Goal: Use online tool/utility: Utilize a website feature to perform a specific function

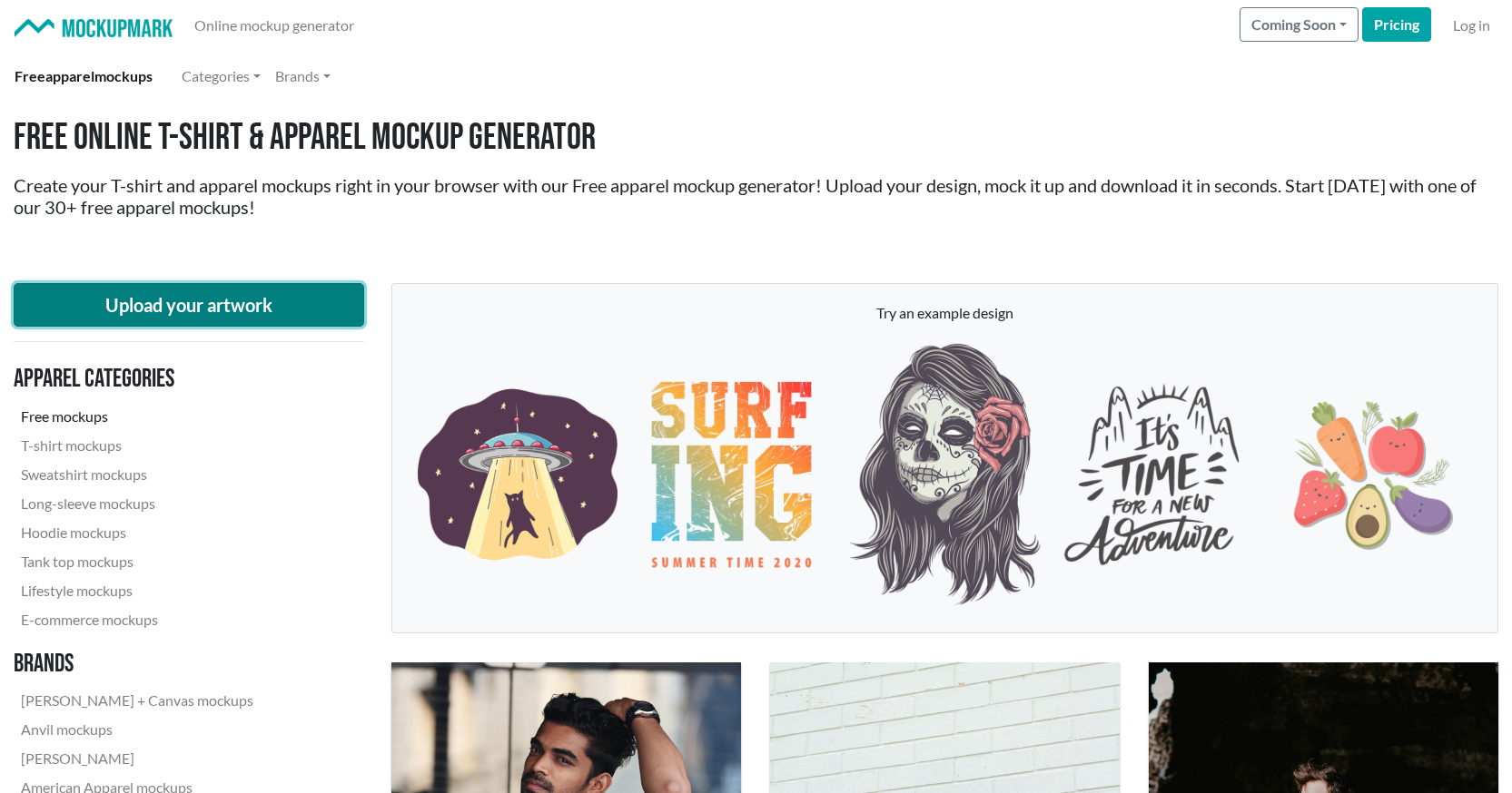
click at [190, 305] on button "Upload your artwork" at bounding box center [188, 304] width 351 height 43
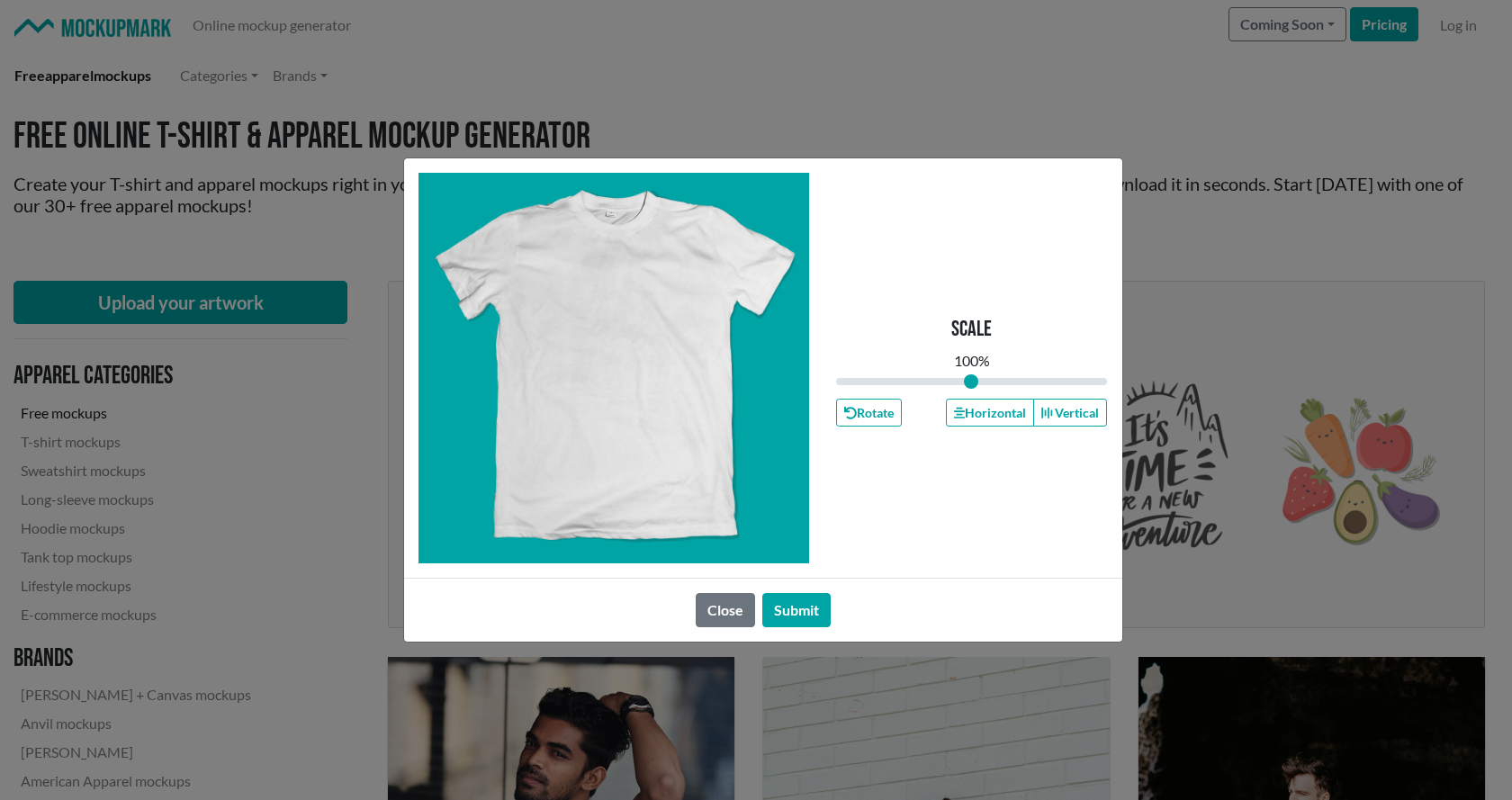
type input "1"
click at [774, 604] on button "Submit" at bounding box center [796, 610] width 68 height 34
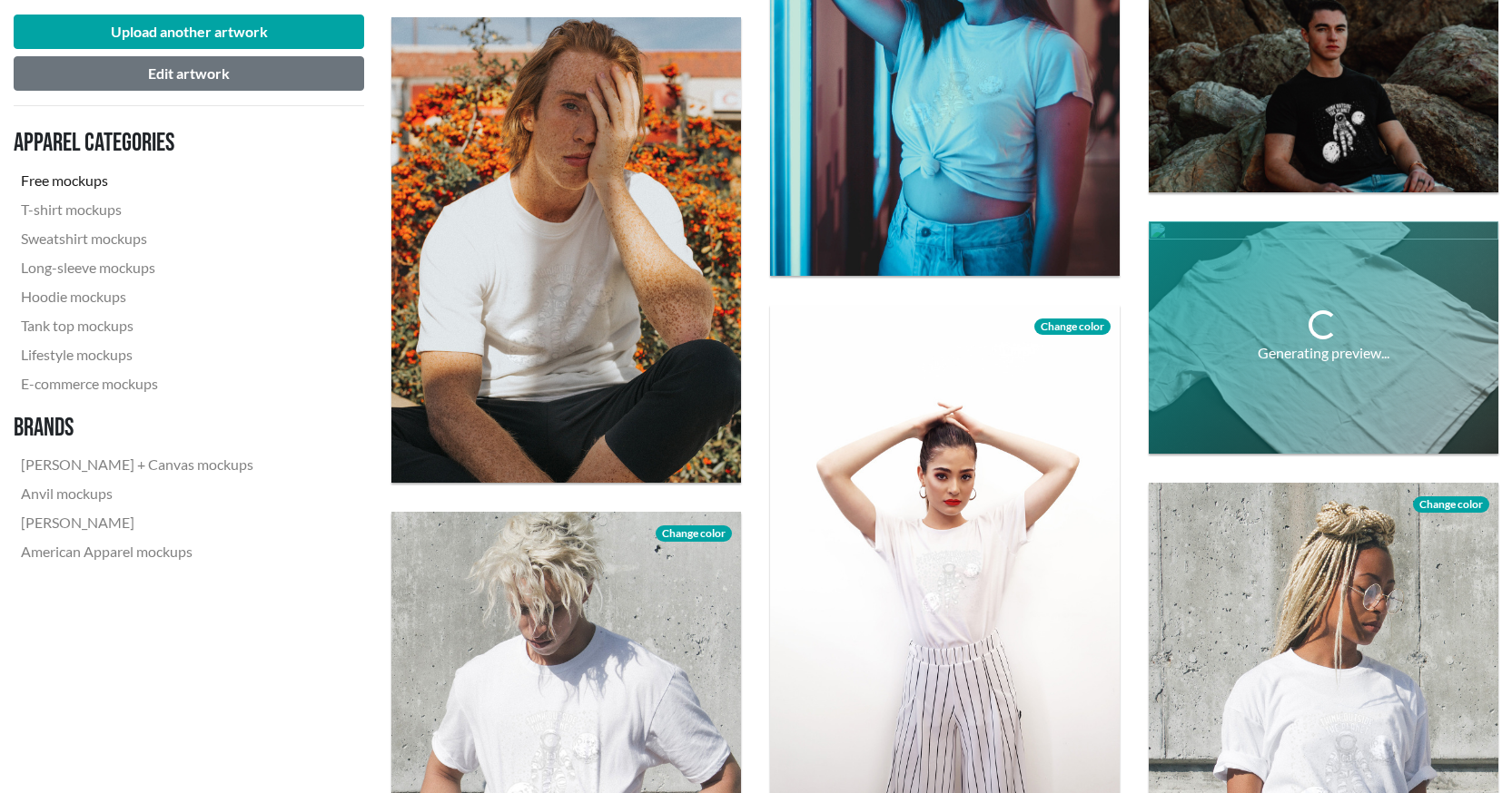
scroll to position [3358, 0]
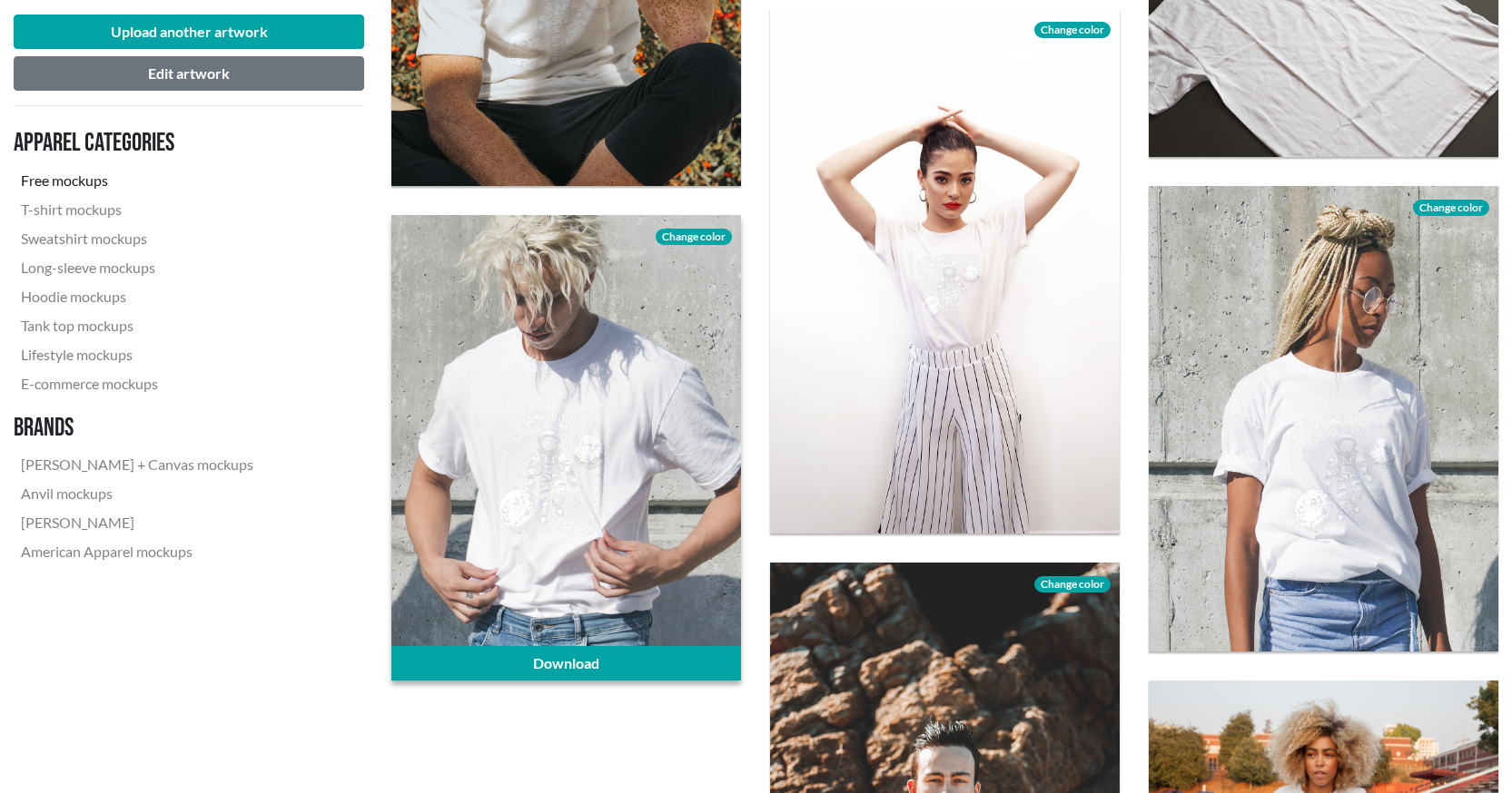
click at [681, 241] on span "Change color" at bounding box center [693, 237] width 76 height 16
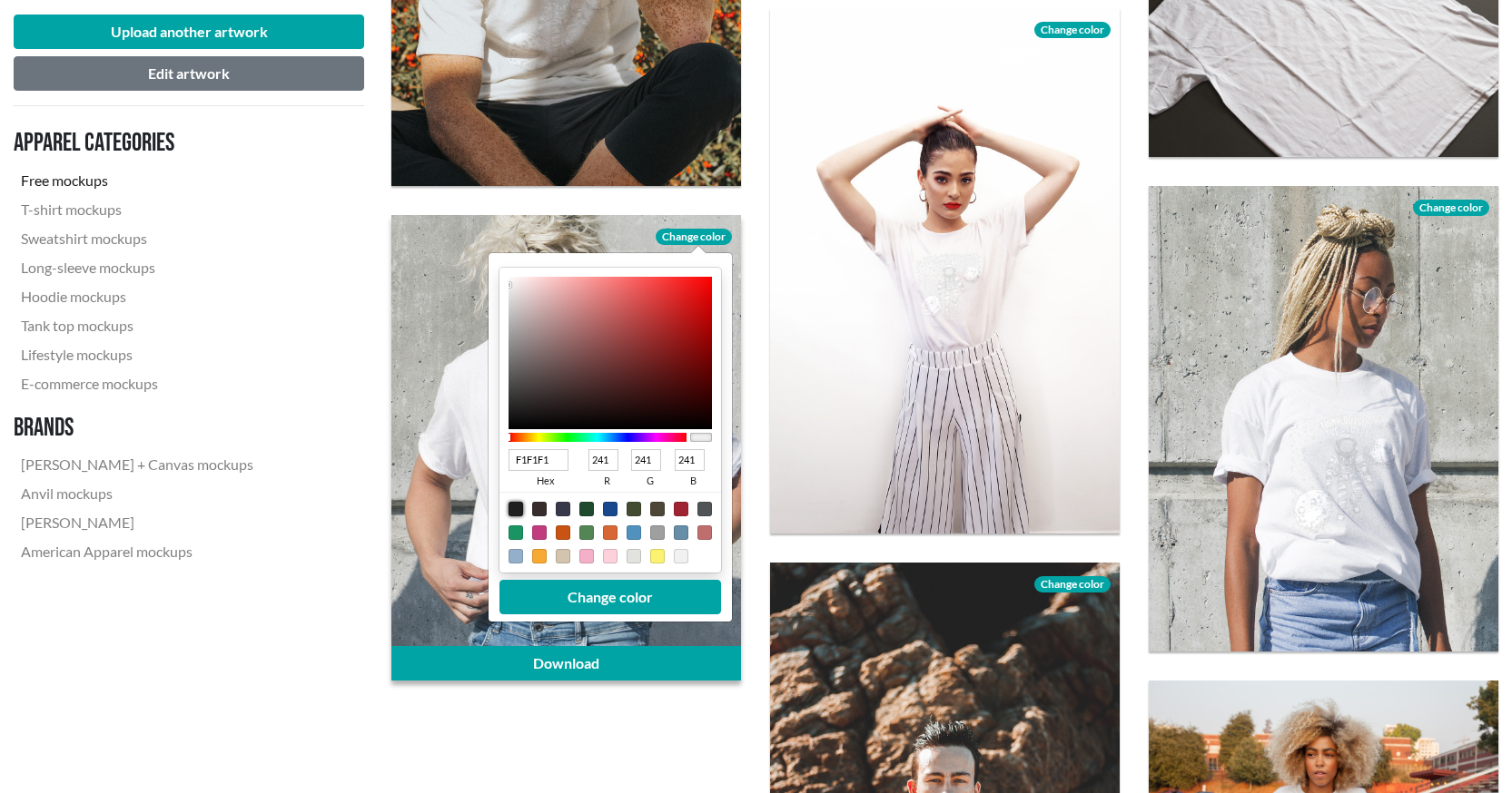
click at [515, 508] on div at bounding box center [515, 509] width 14 height 14
type input "1F1F1F"
type input "31"
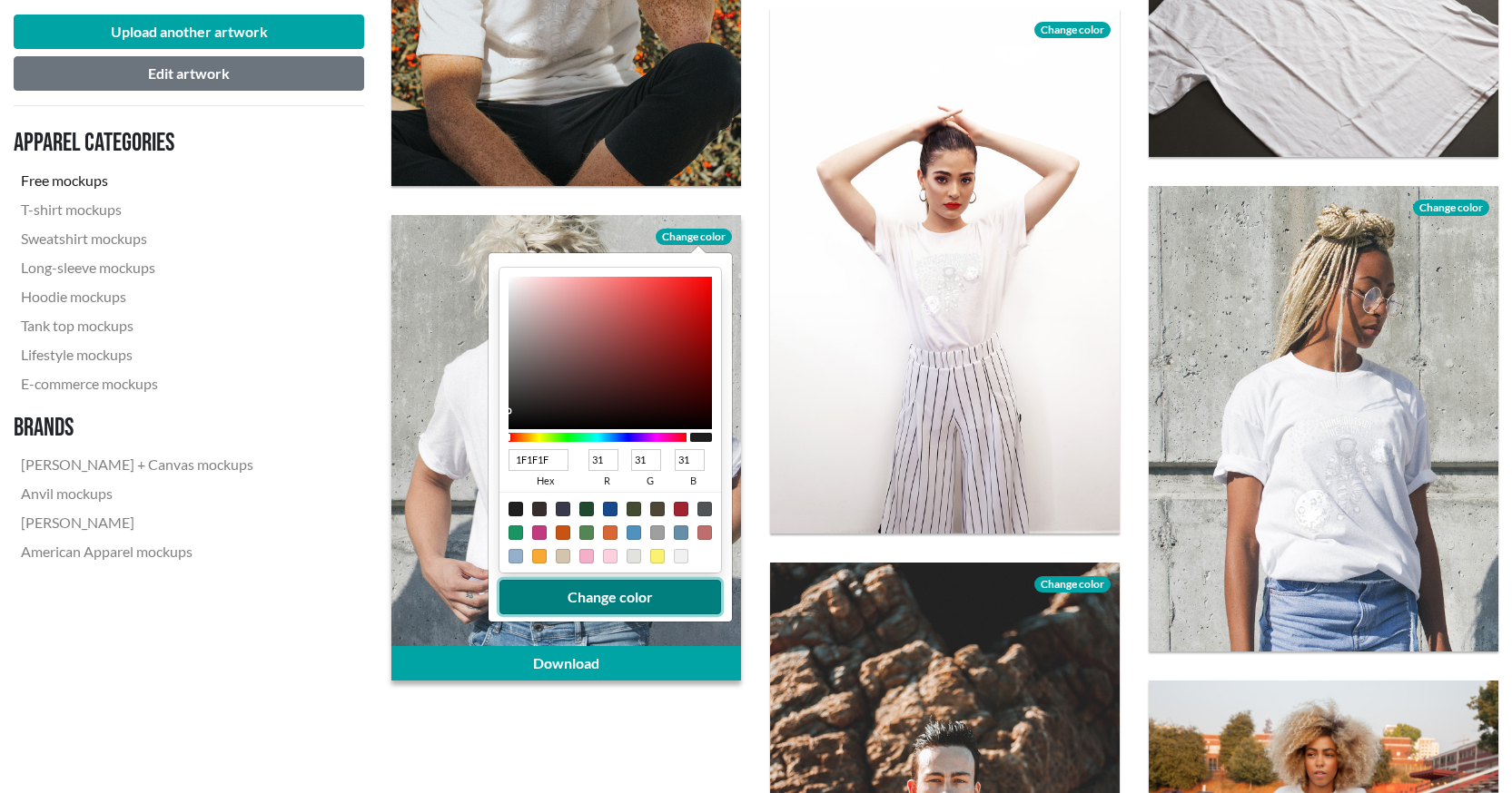
click at [578, 589] on button "Change color" at bounding box center [610, 597] width 221 height 35
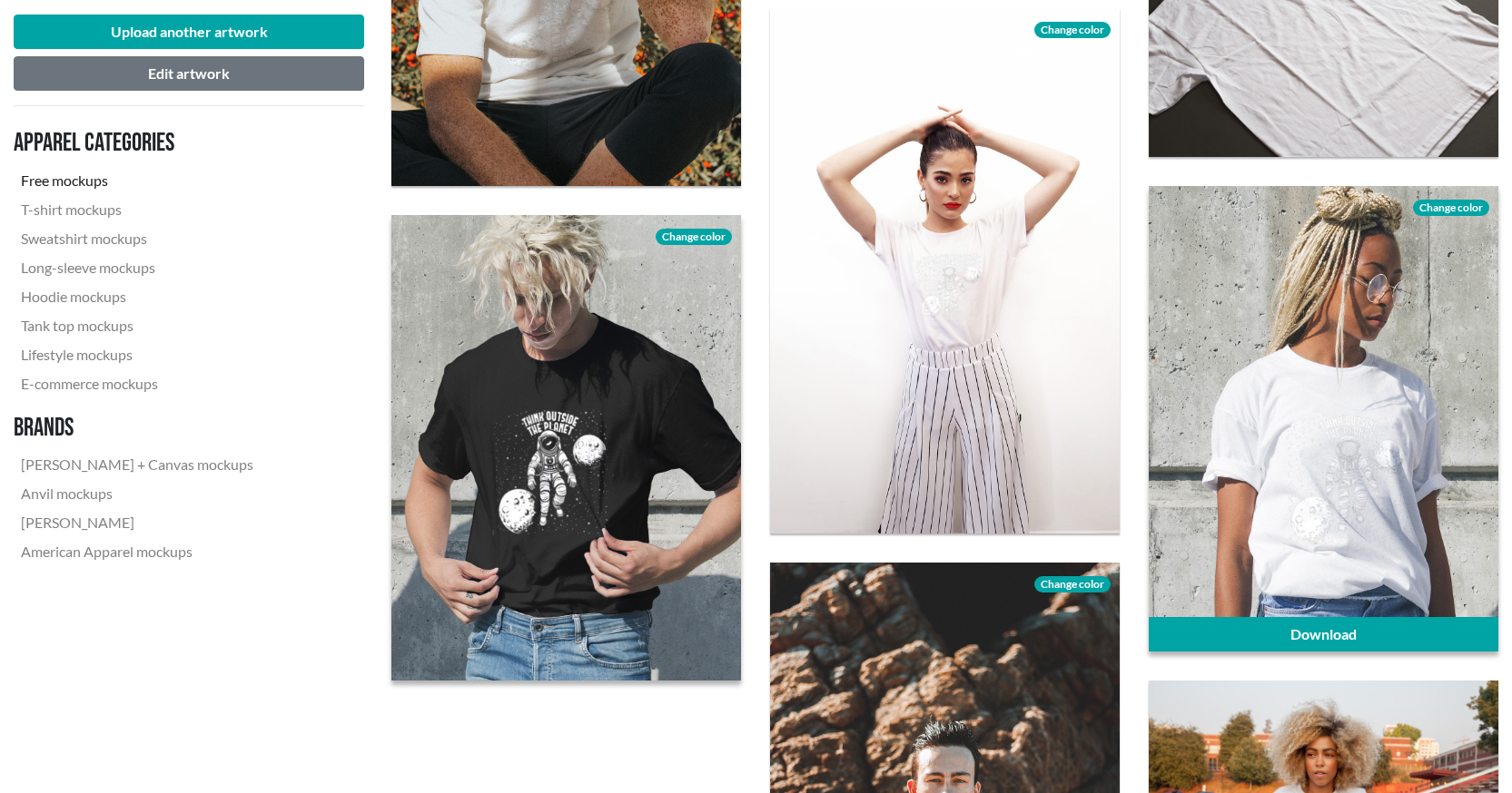
click at [1457, 206] on span "Change color" at bounding box center [1450, 208] width 76 height 16
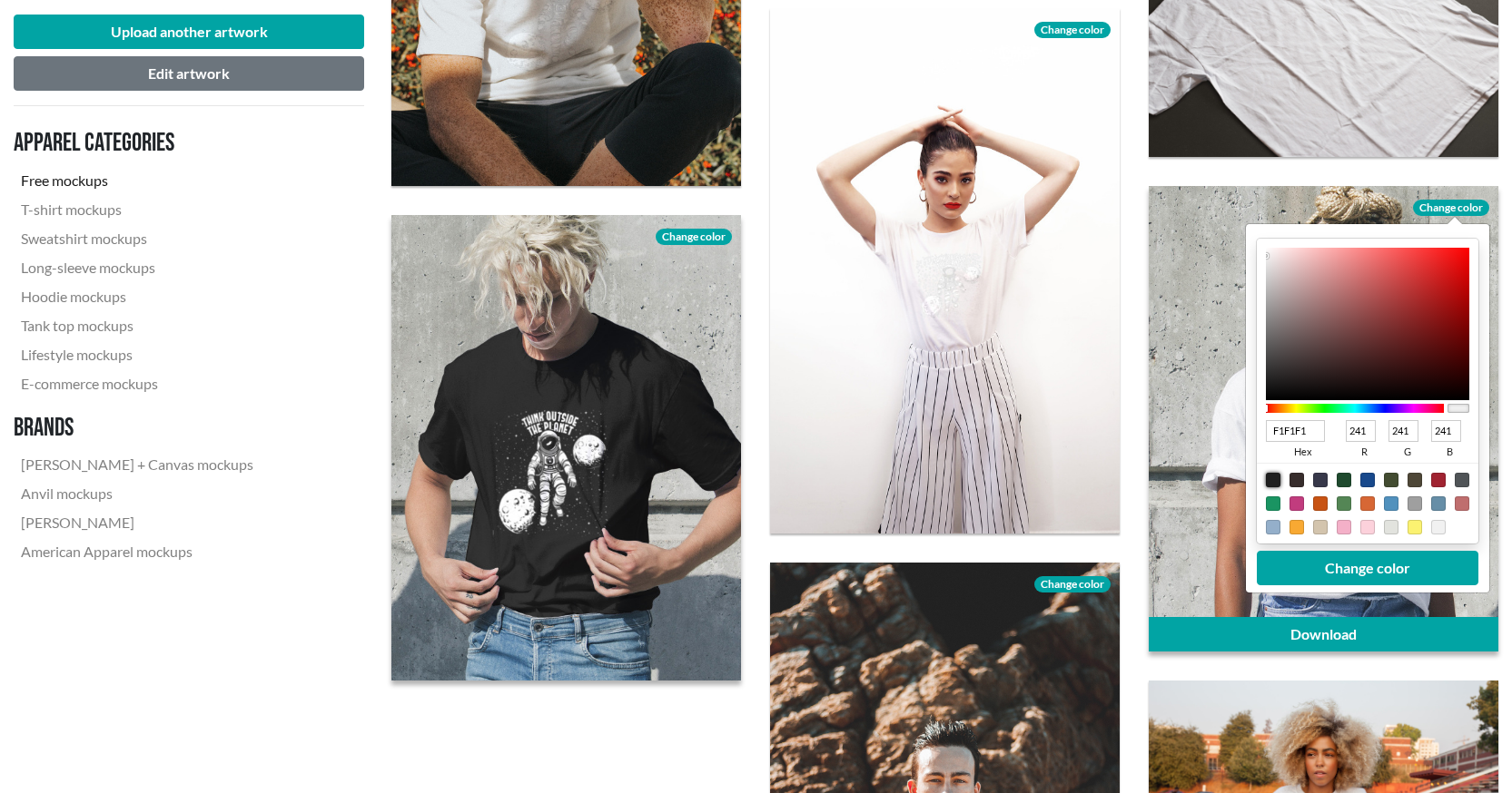
click at [1274, 482] on div at bounding box center [1272, 480] width 14 height 14
type input "1F1F1F"
type input "31"
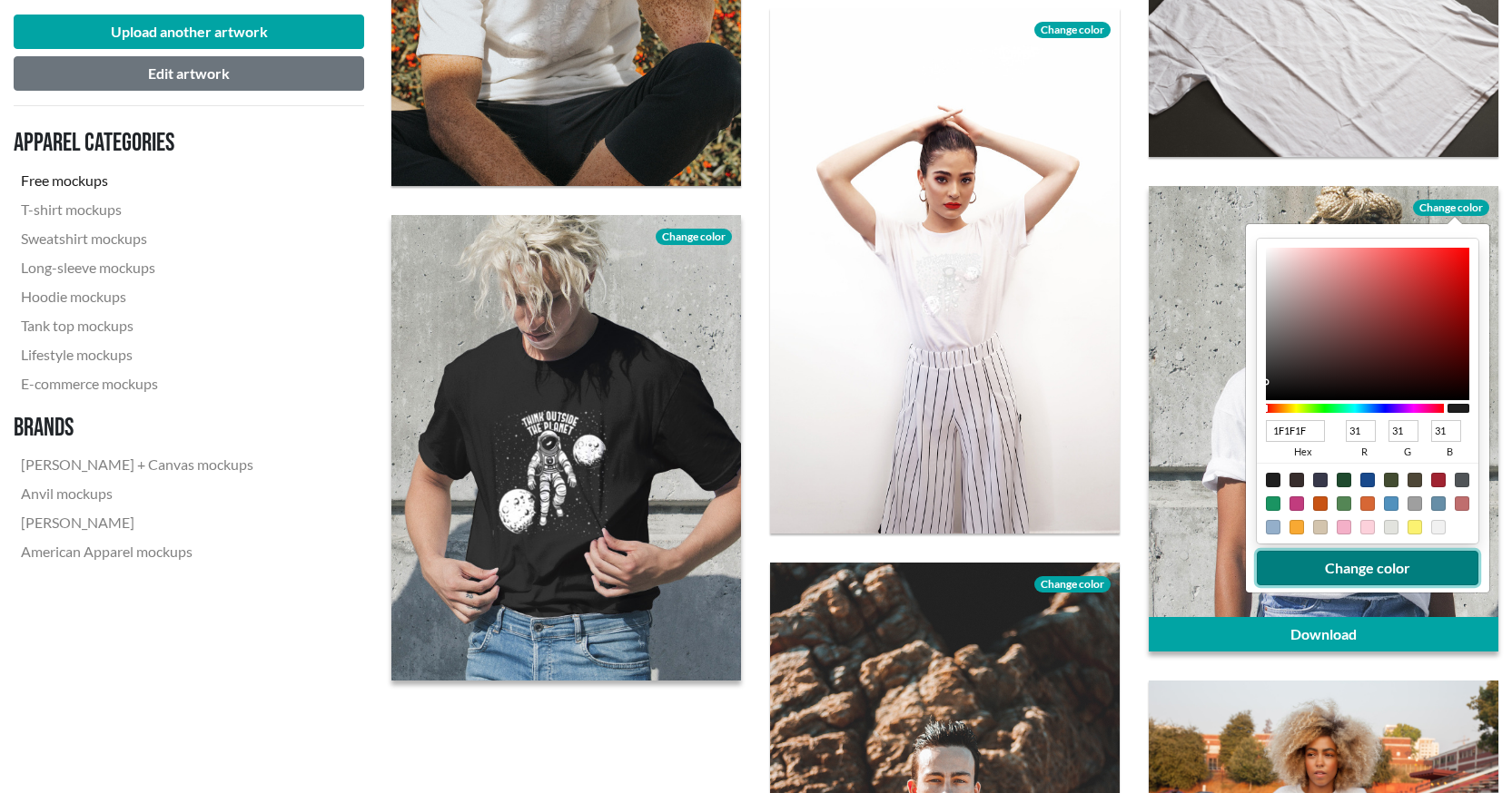
click at [1331, 562] on button "Change color" at bounding box center [1366, 568] width 221 height 35
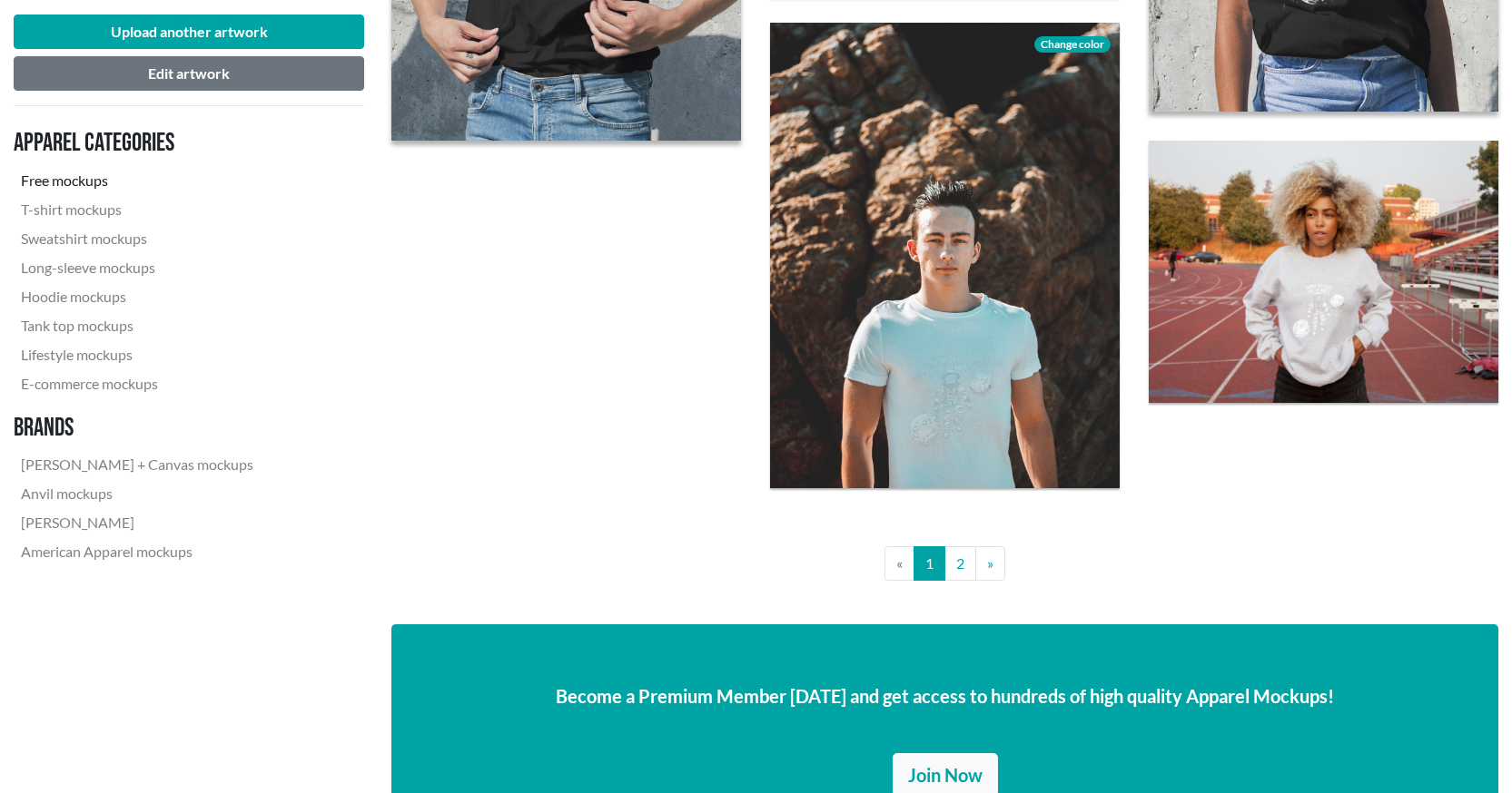
scroll to position [3903, 0]
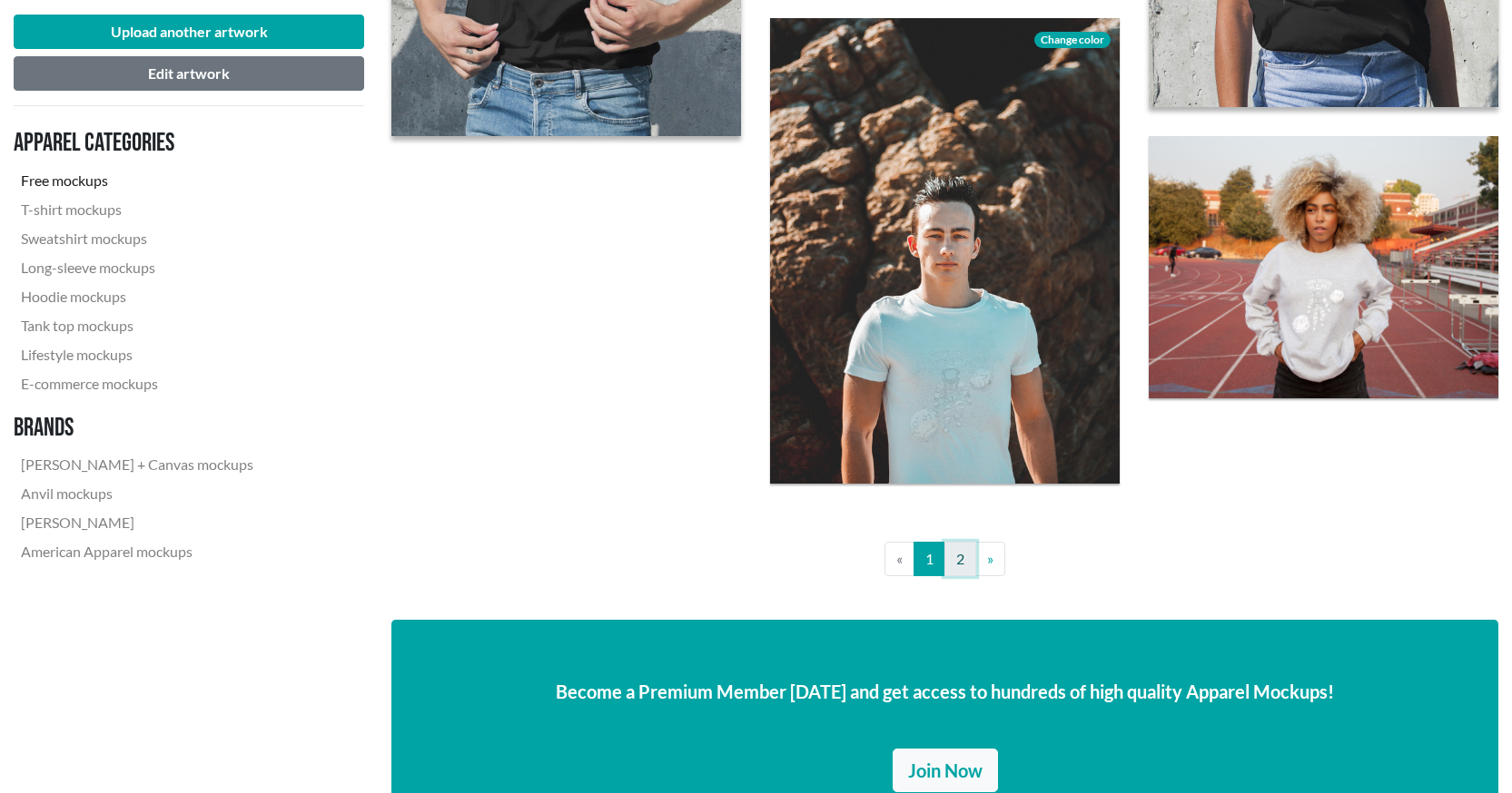
click at [965, 557] on link "2" at bounding box center [959, 559] width 32 height 35
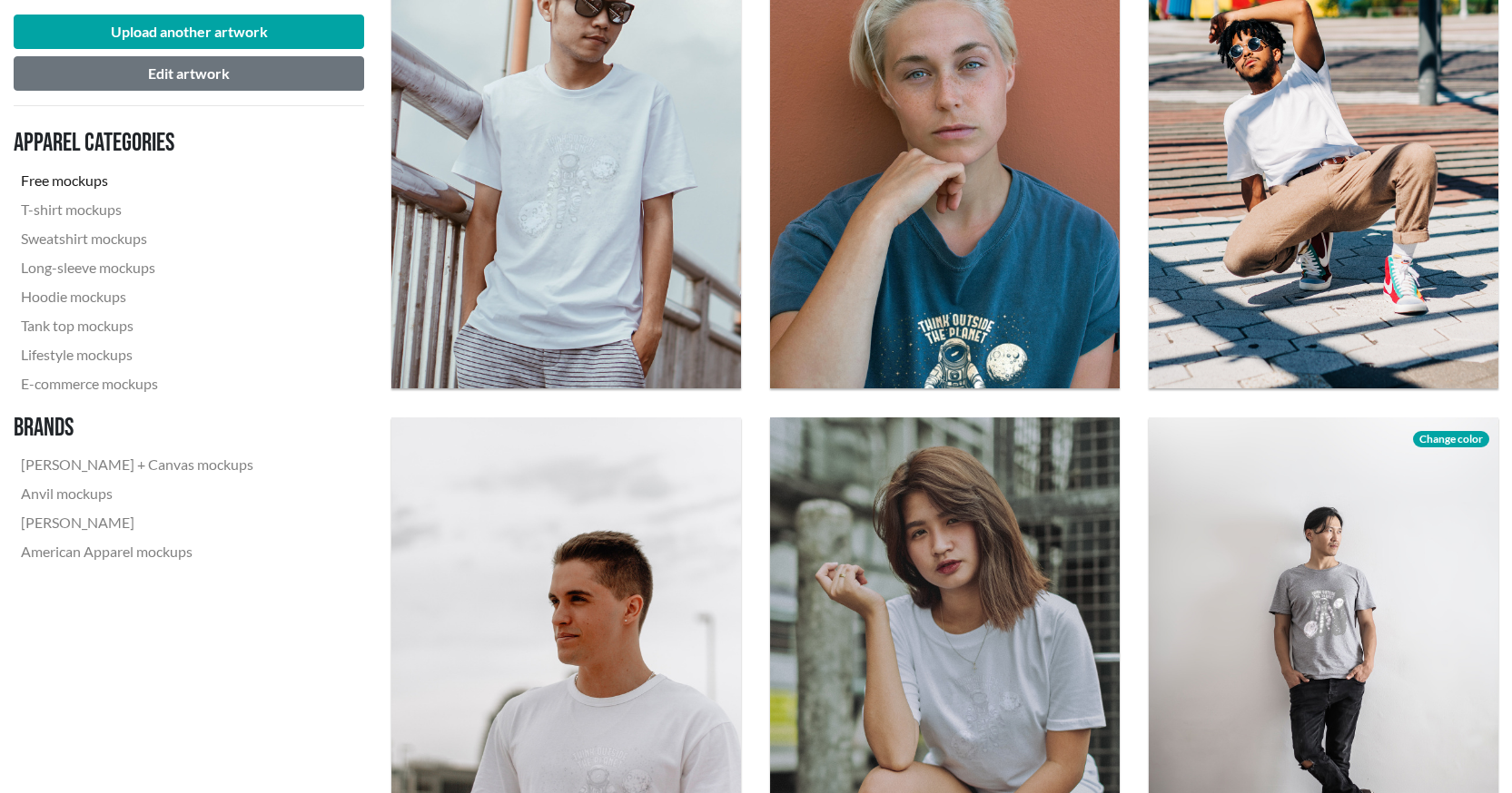
scroll to position [636, 0]
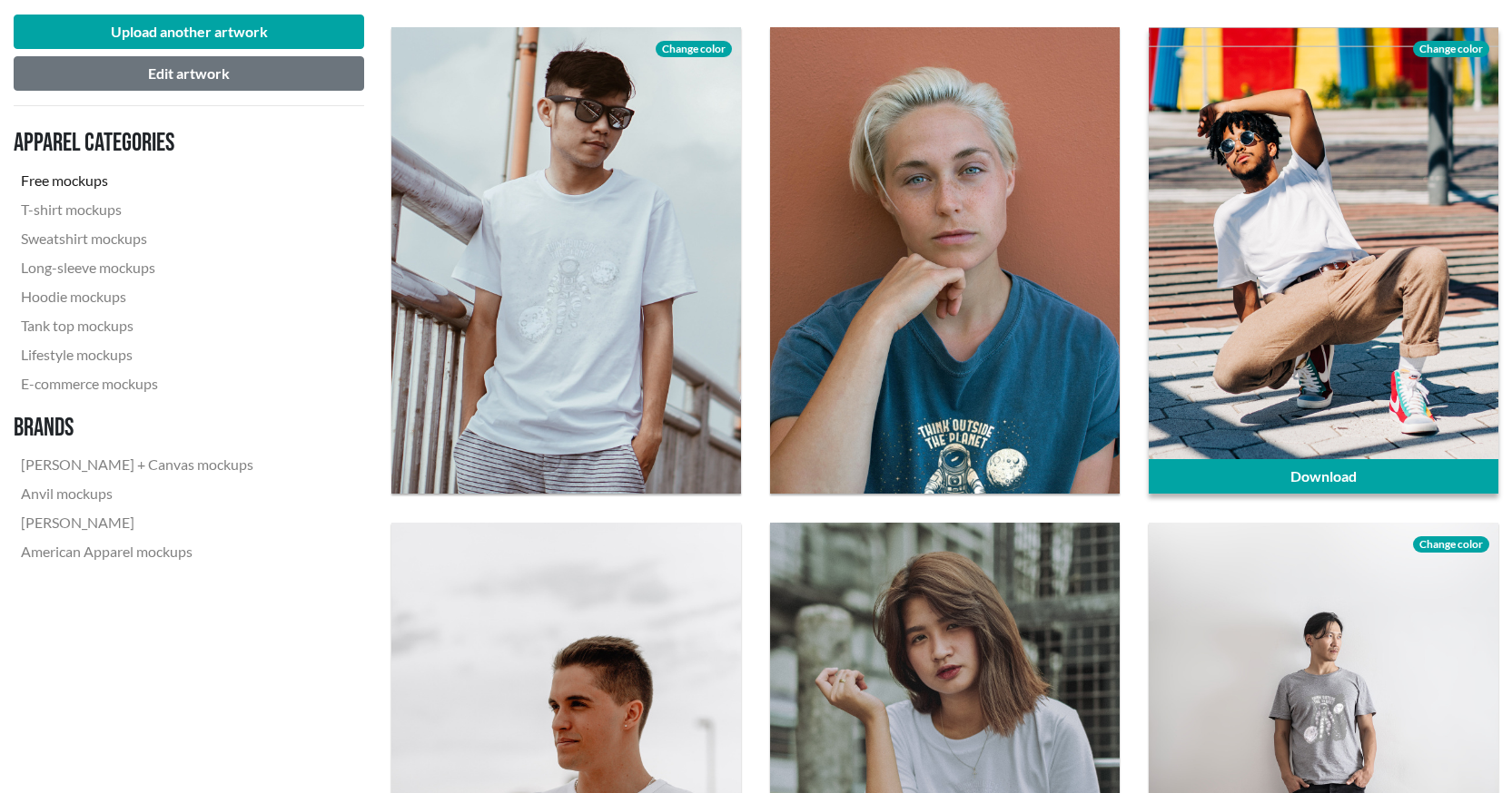
click at [1430, 43] on span "Change color" at bounding box center [1450, 48] width 76 height 16
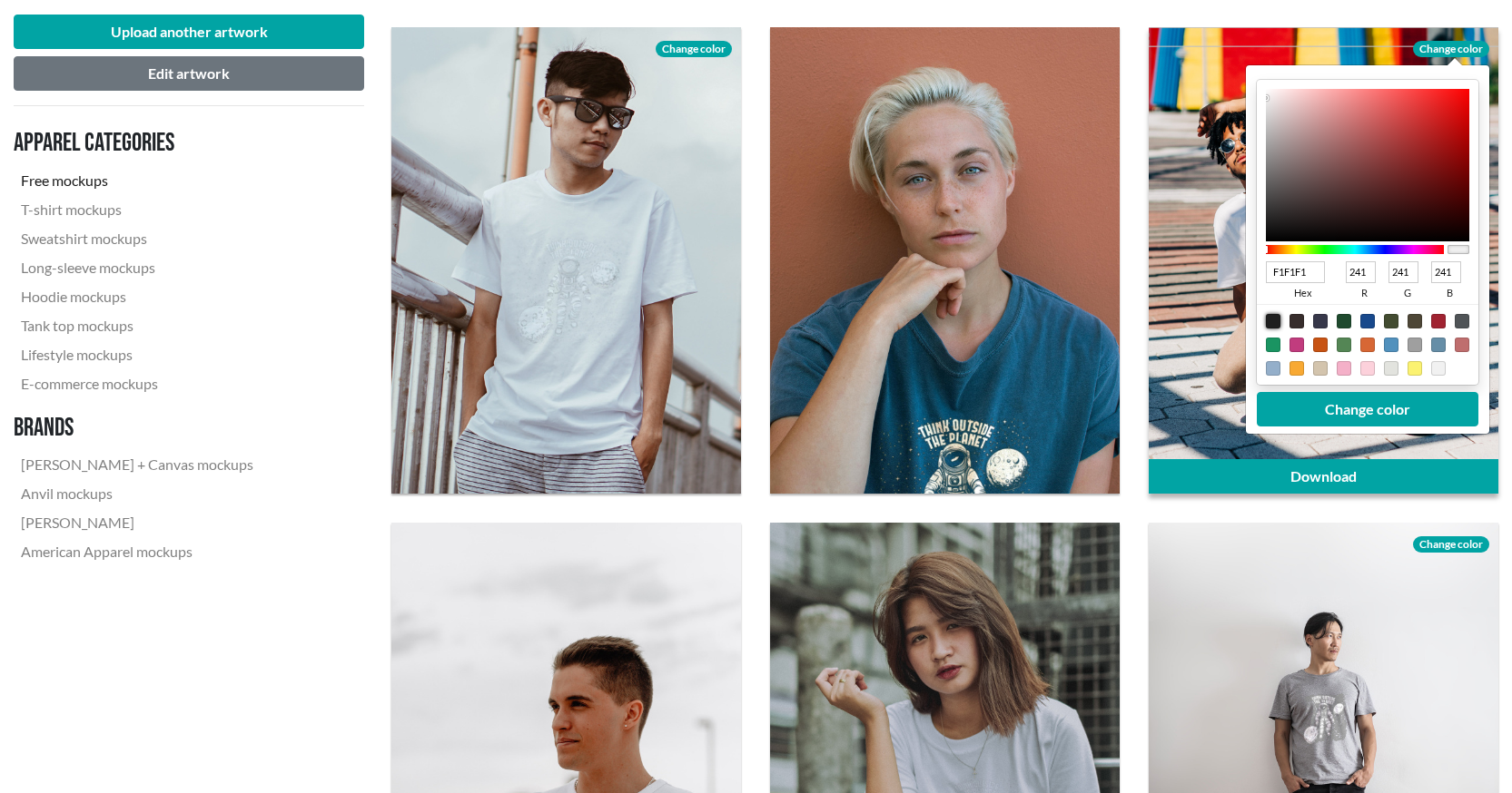
click at [1275, 326] on div at bounding box center [1272, 321] width 14 height 14
type input "1F1F1F"
type input "31"
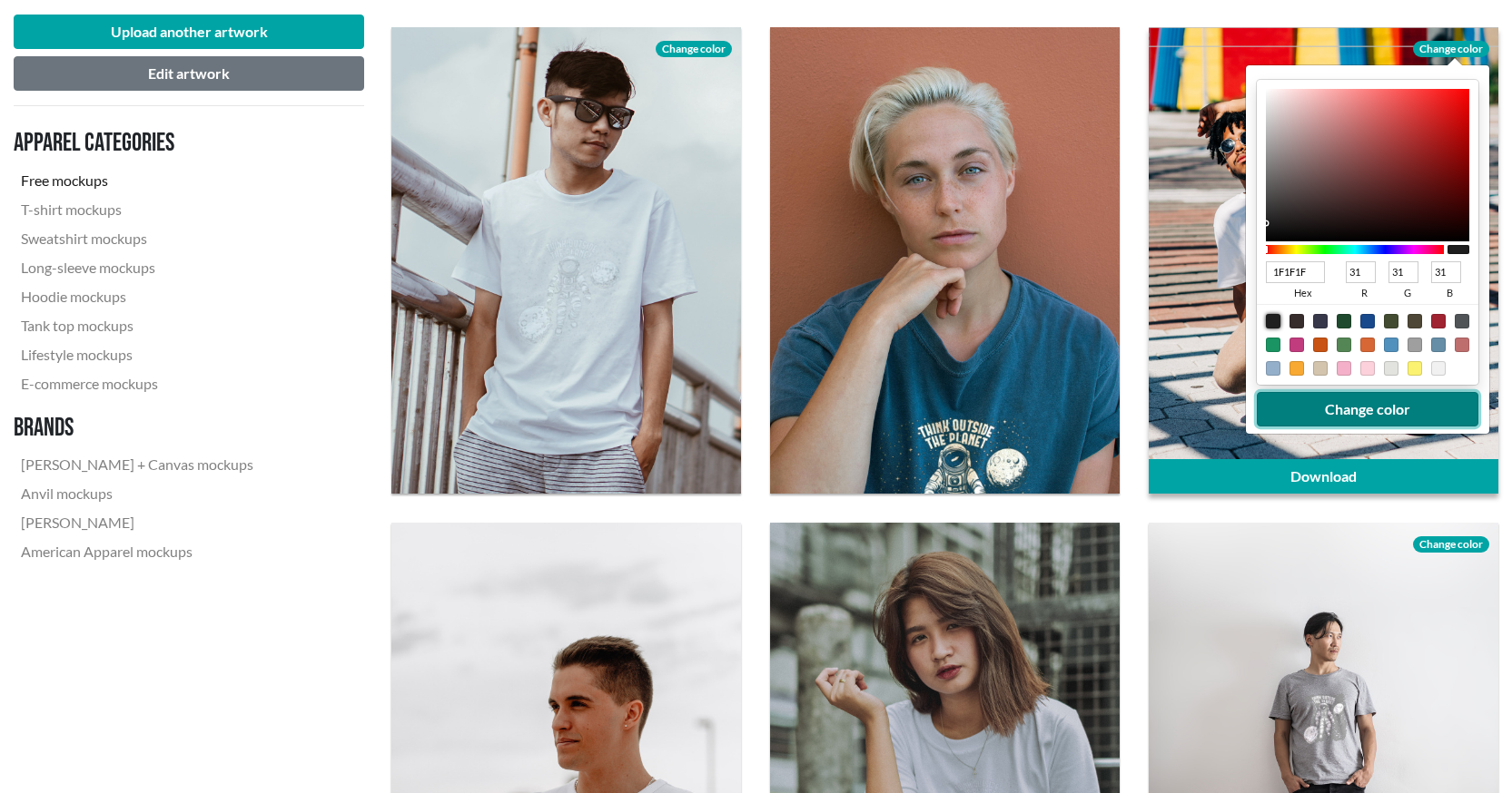
click at [1322, 413] on button "Change color" at bounding box center [1366, 410] width 221 height 35
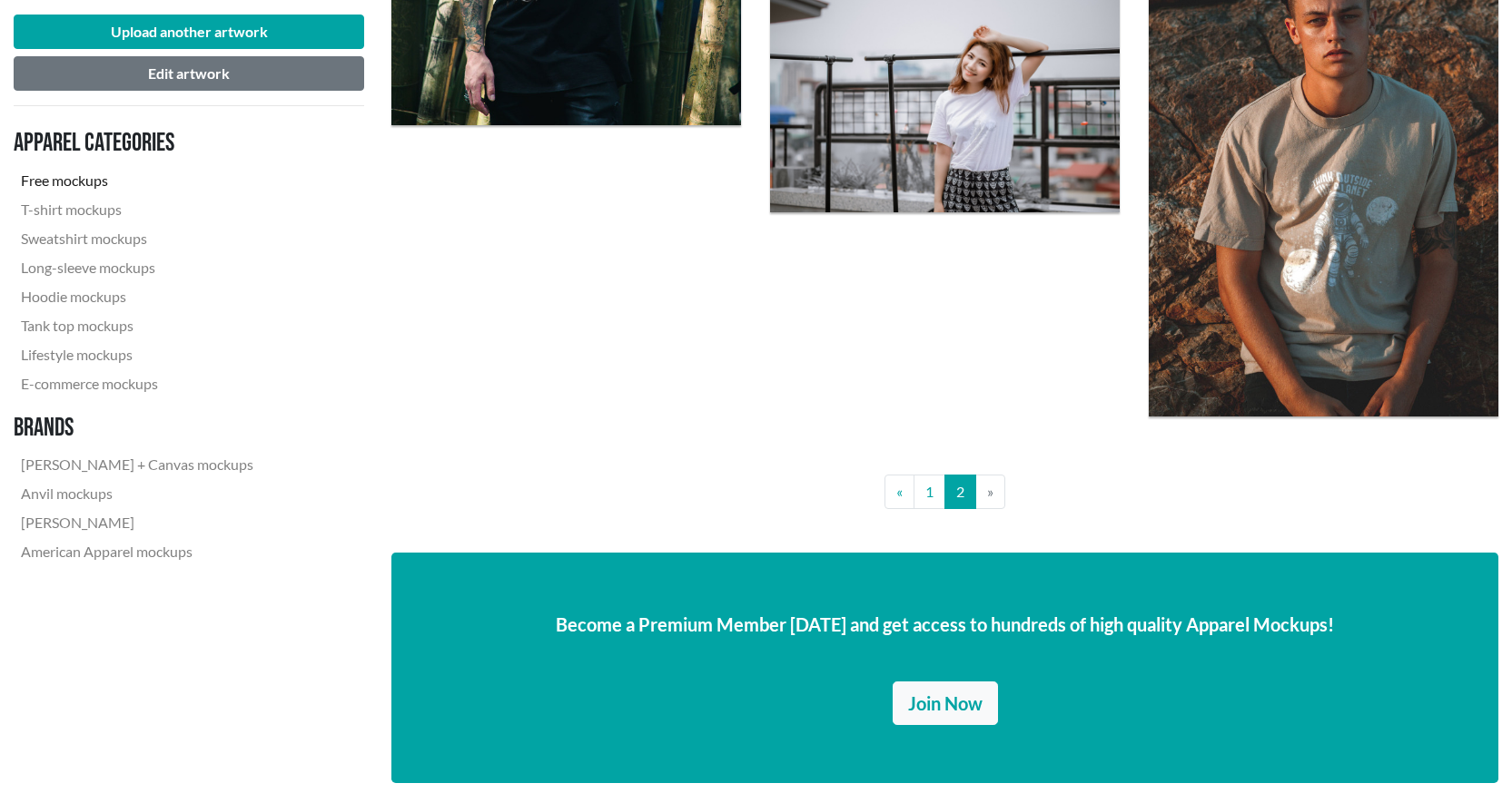
scroll to position [1997, 0]
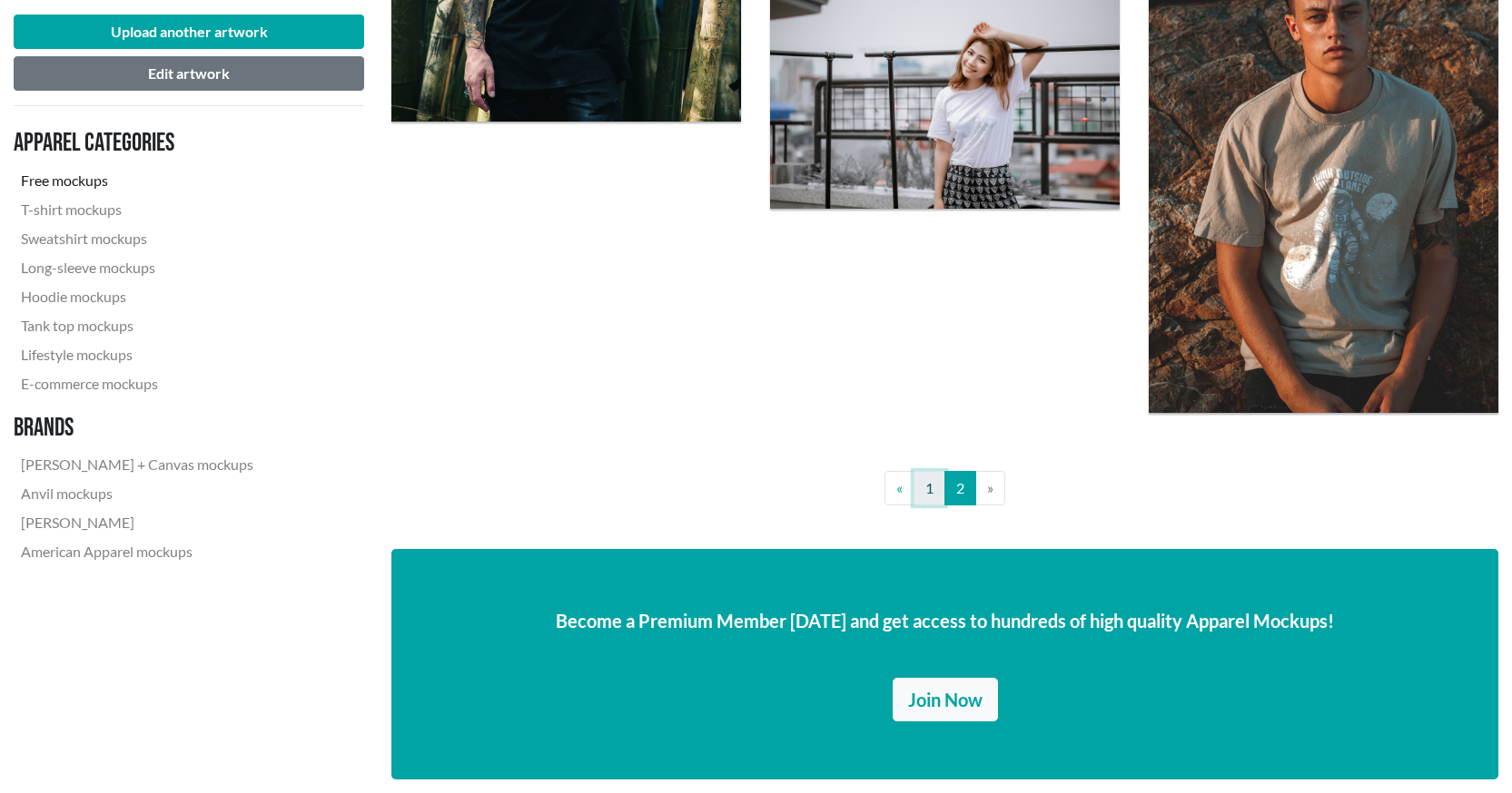
click at [935, 487] on link "1" at bounding box center [928, 489] width 32 height 35
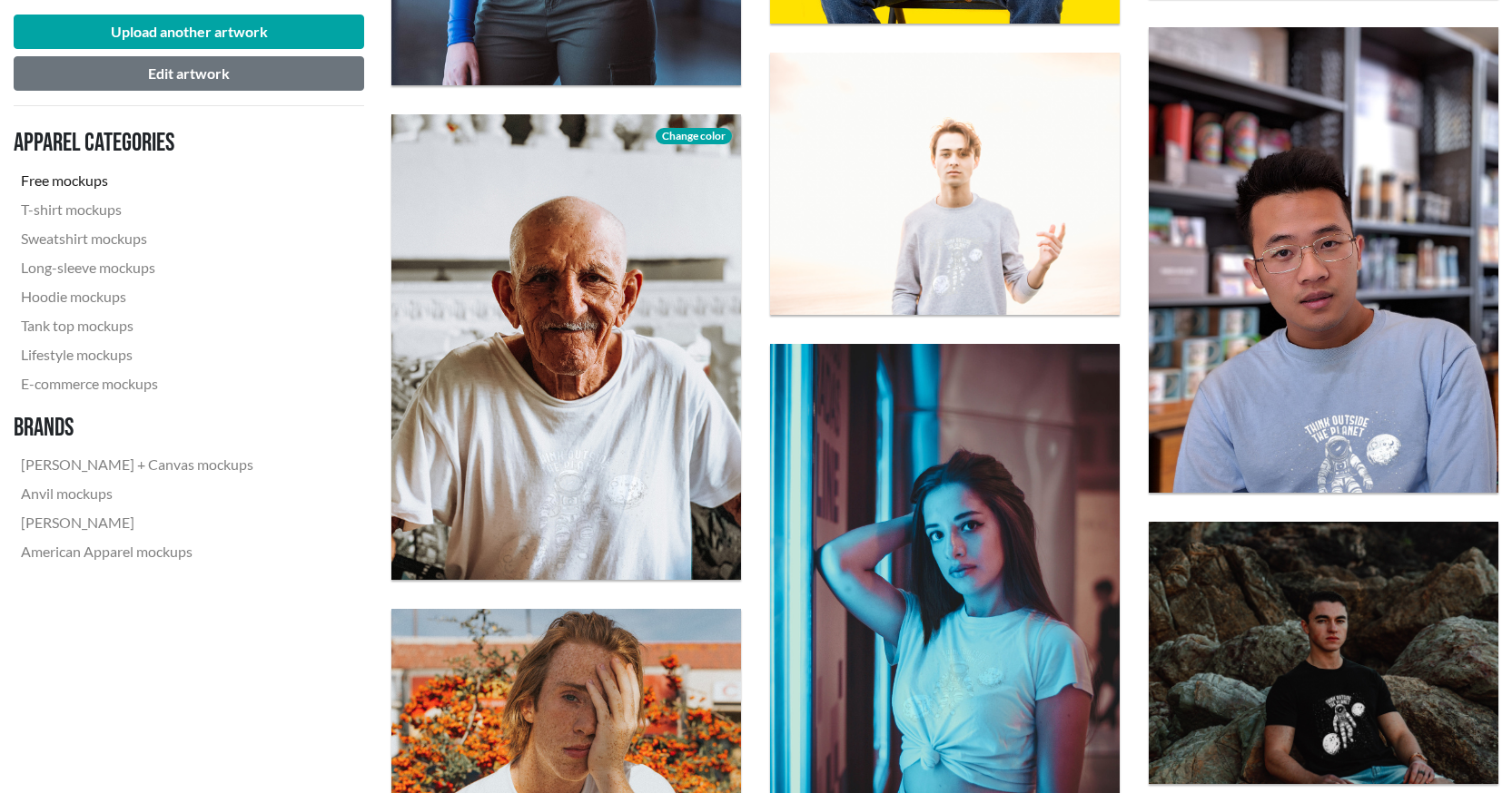
scroll to position [2814, 0]
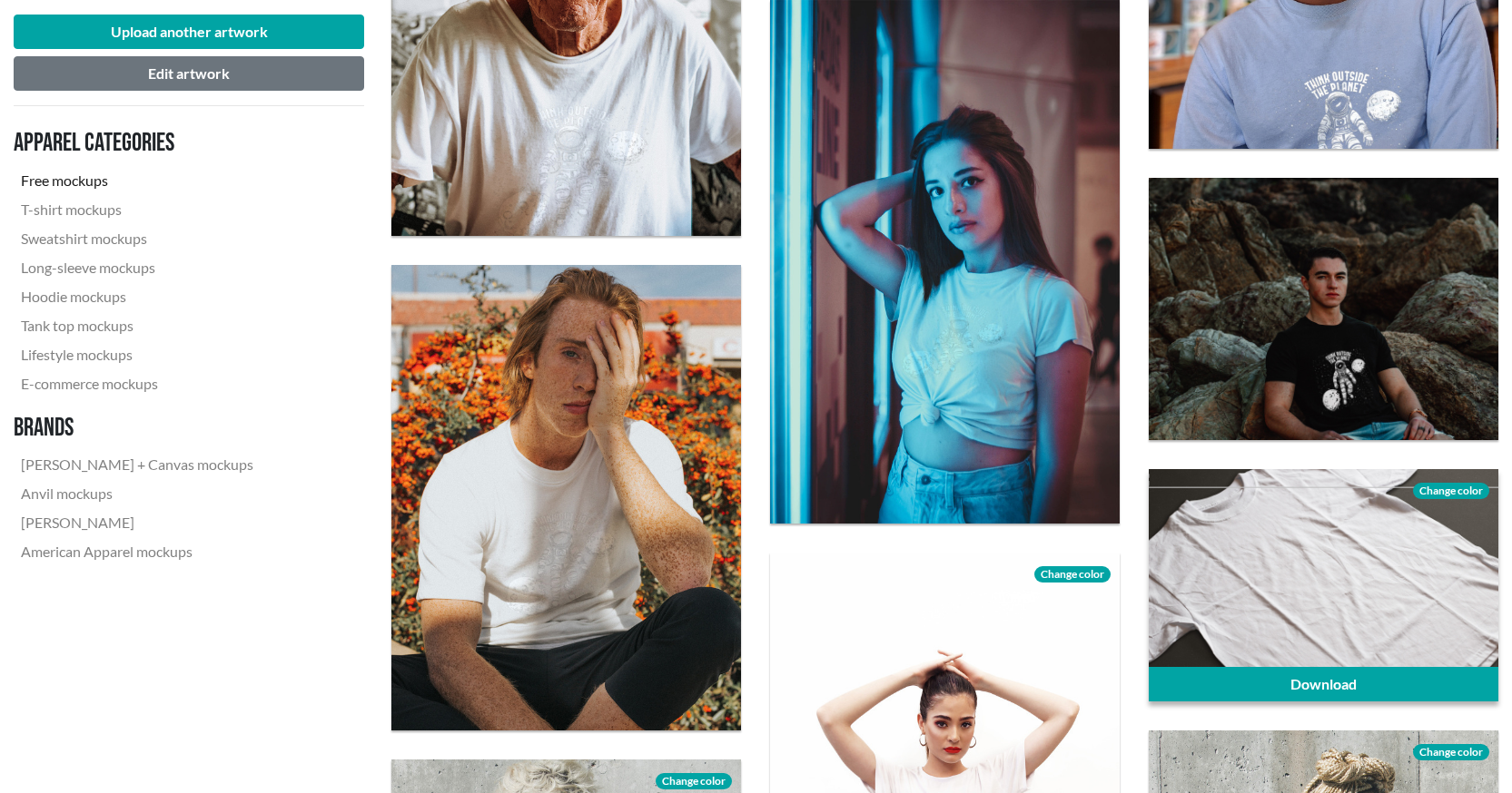
click at [1457, 491] on span "Change color" at bounding box center [1450, 491] width 76 height 16
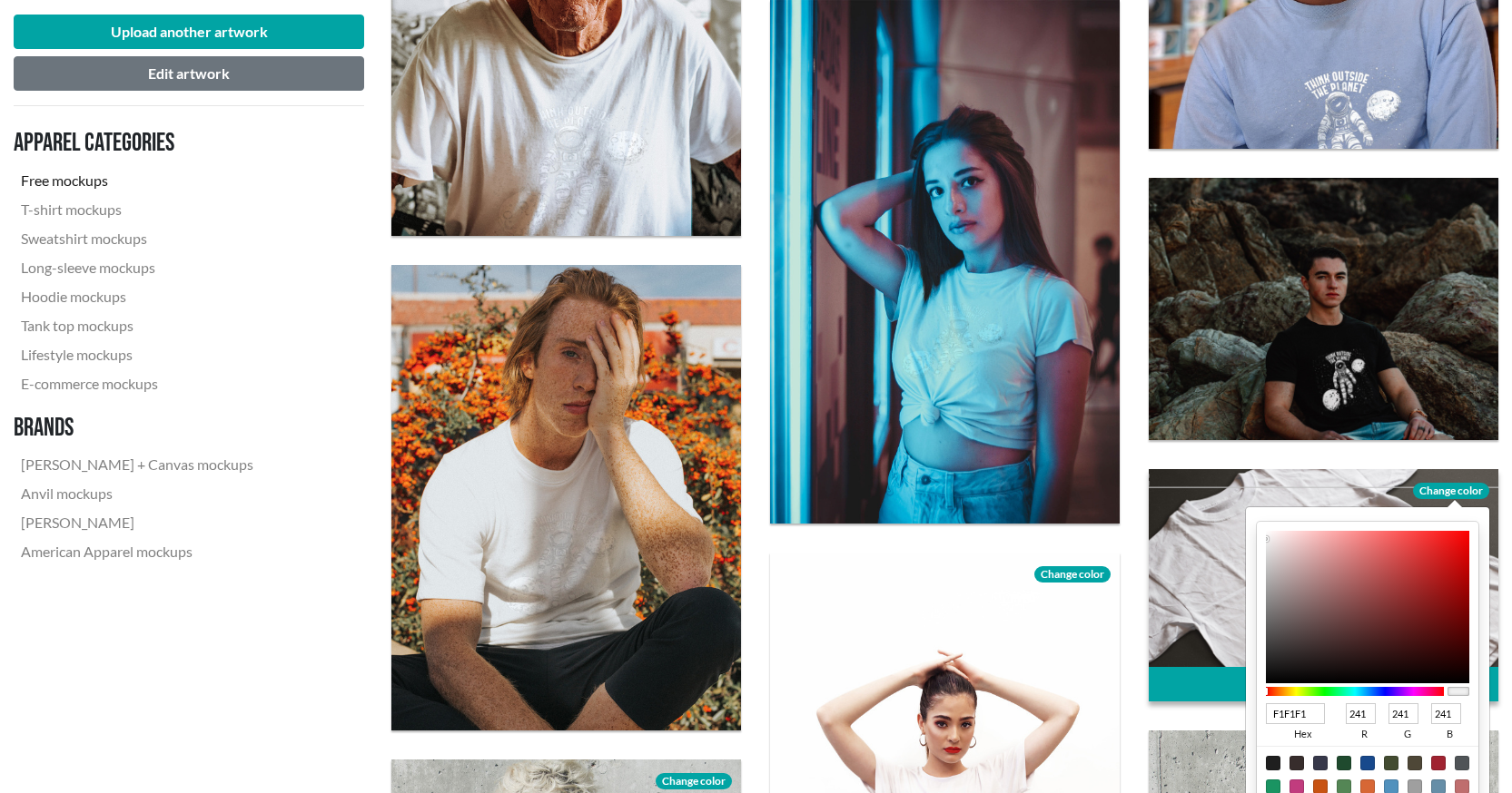
click at [1275, 770] on div at bounding box center [1272, 763] width 14 height 14
type input "1F1F1F"
type input "31"
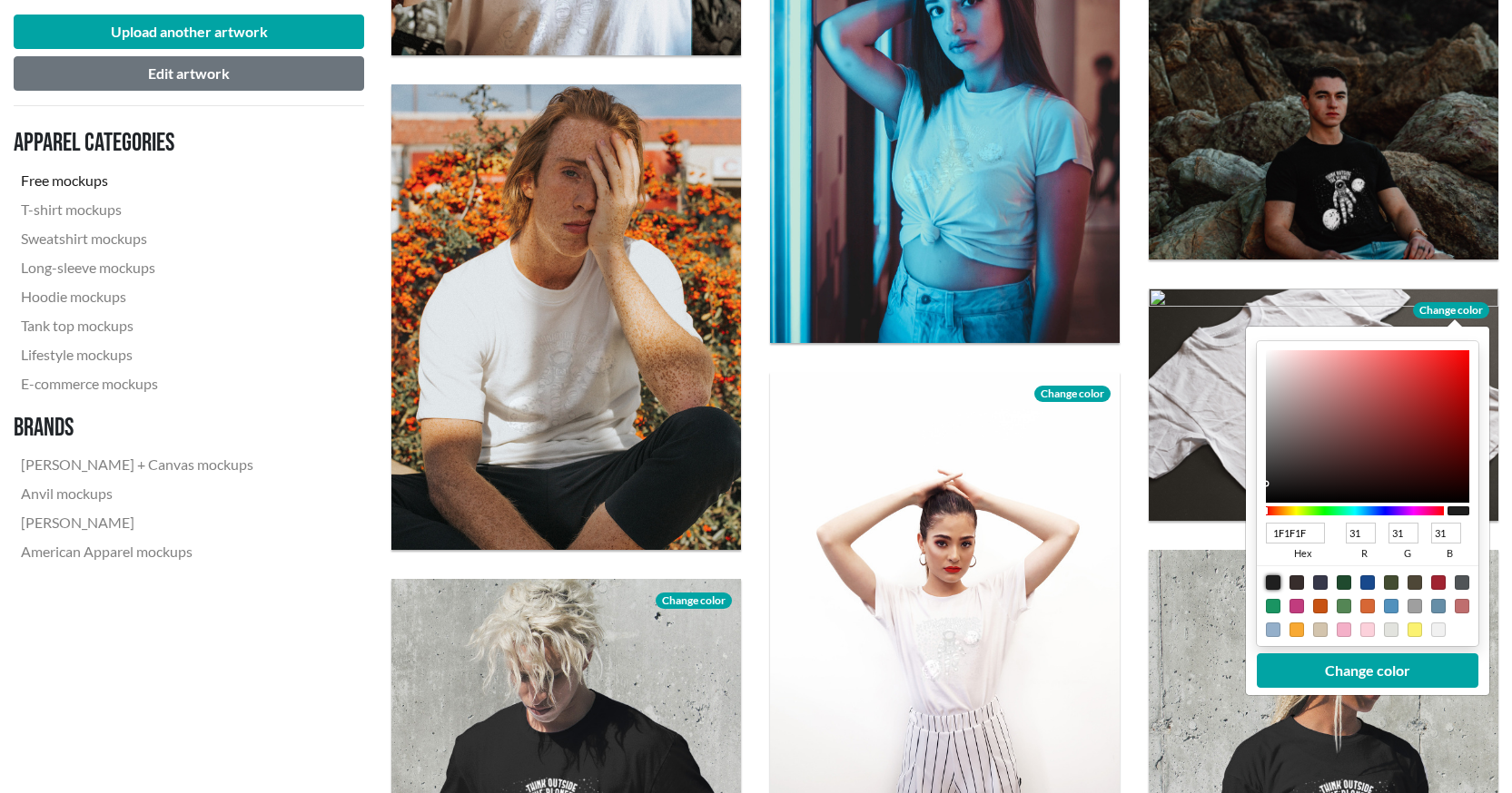
scroll to position [3086, 0]
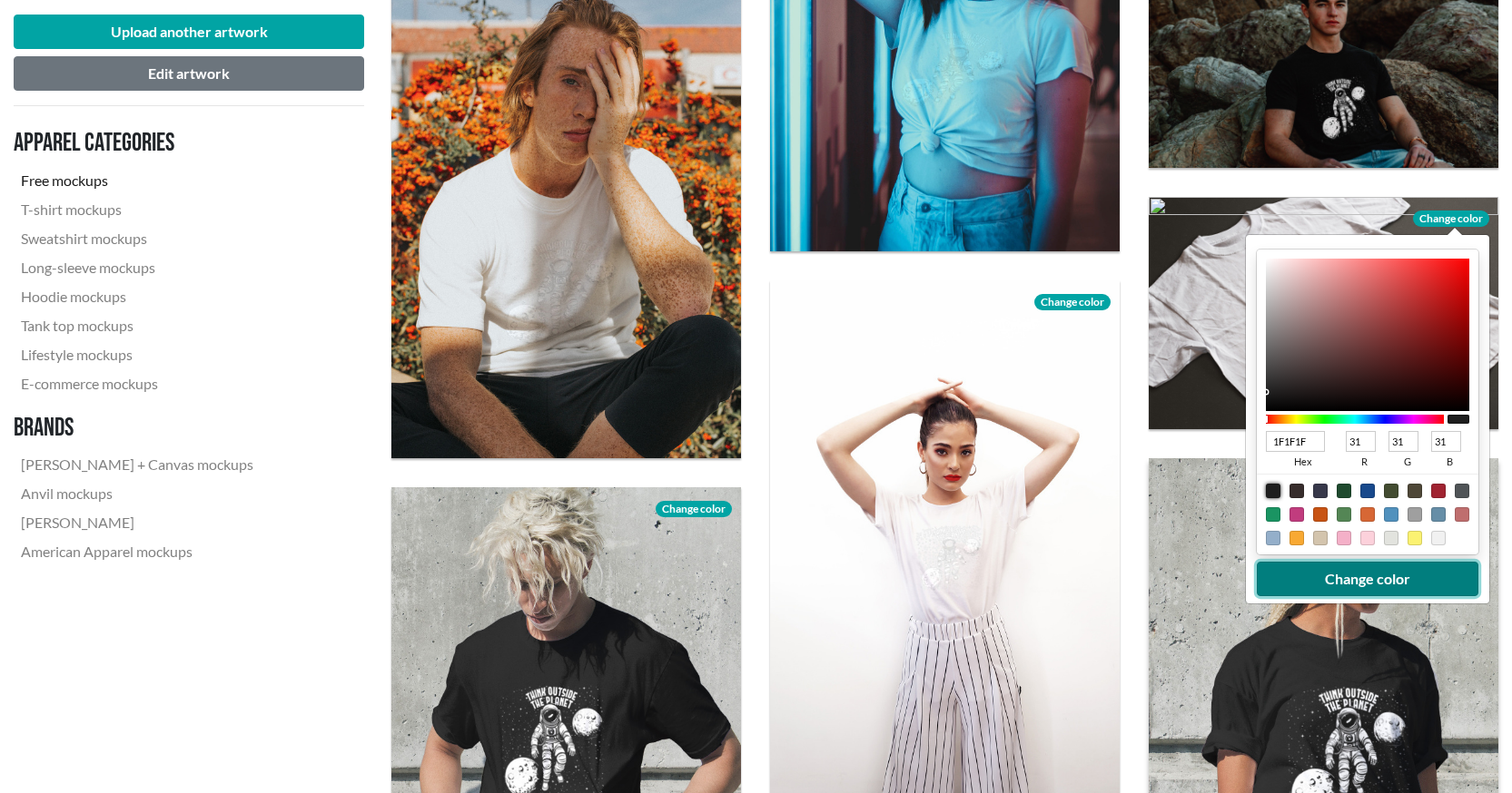
click at [1352, 581] on button "Change color" at bounding box center [1366, 580] width 221 height 35
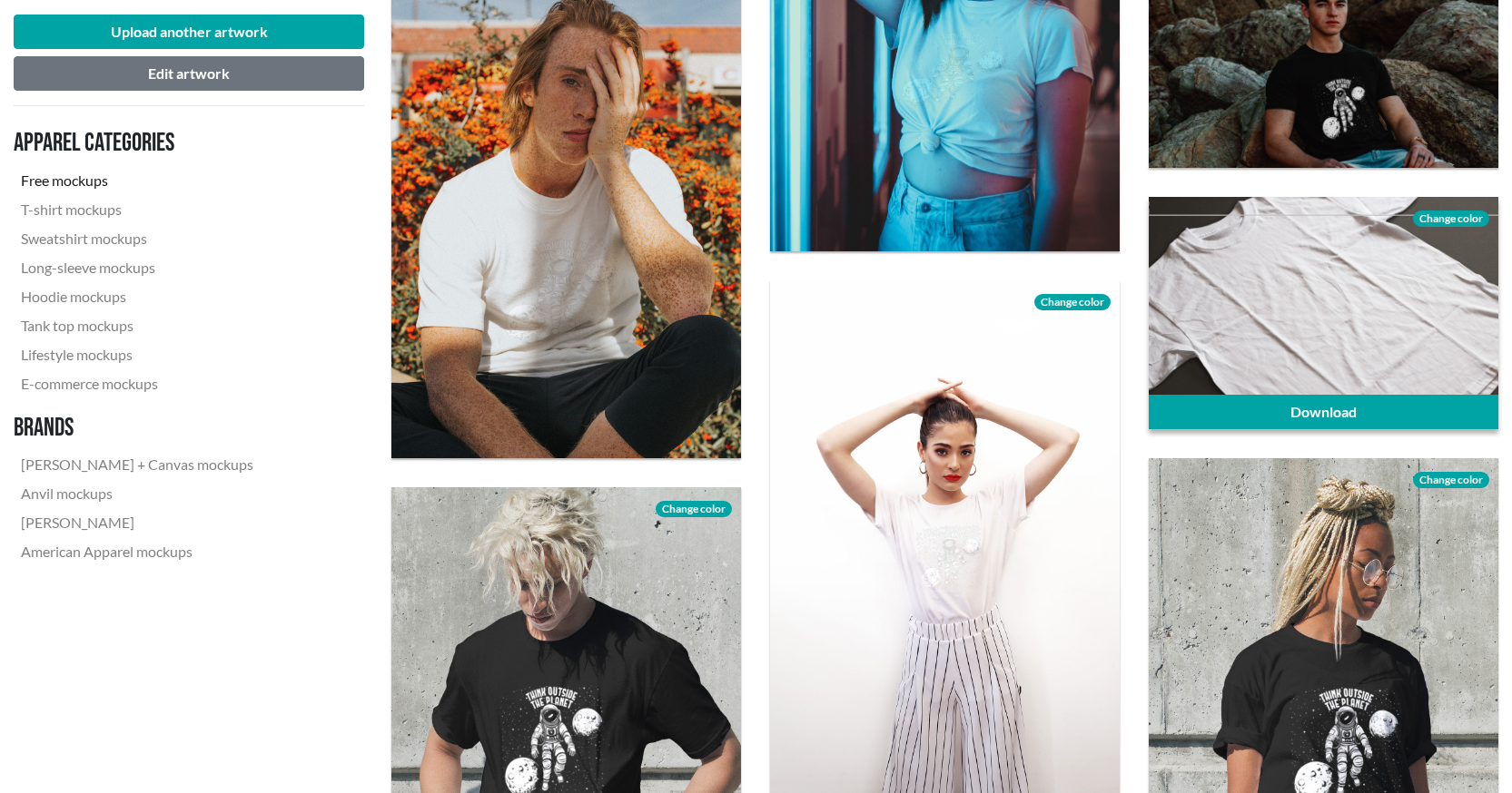
click at [1375, 302] on div at bounding box center [1324, 313] width 350 height 233
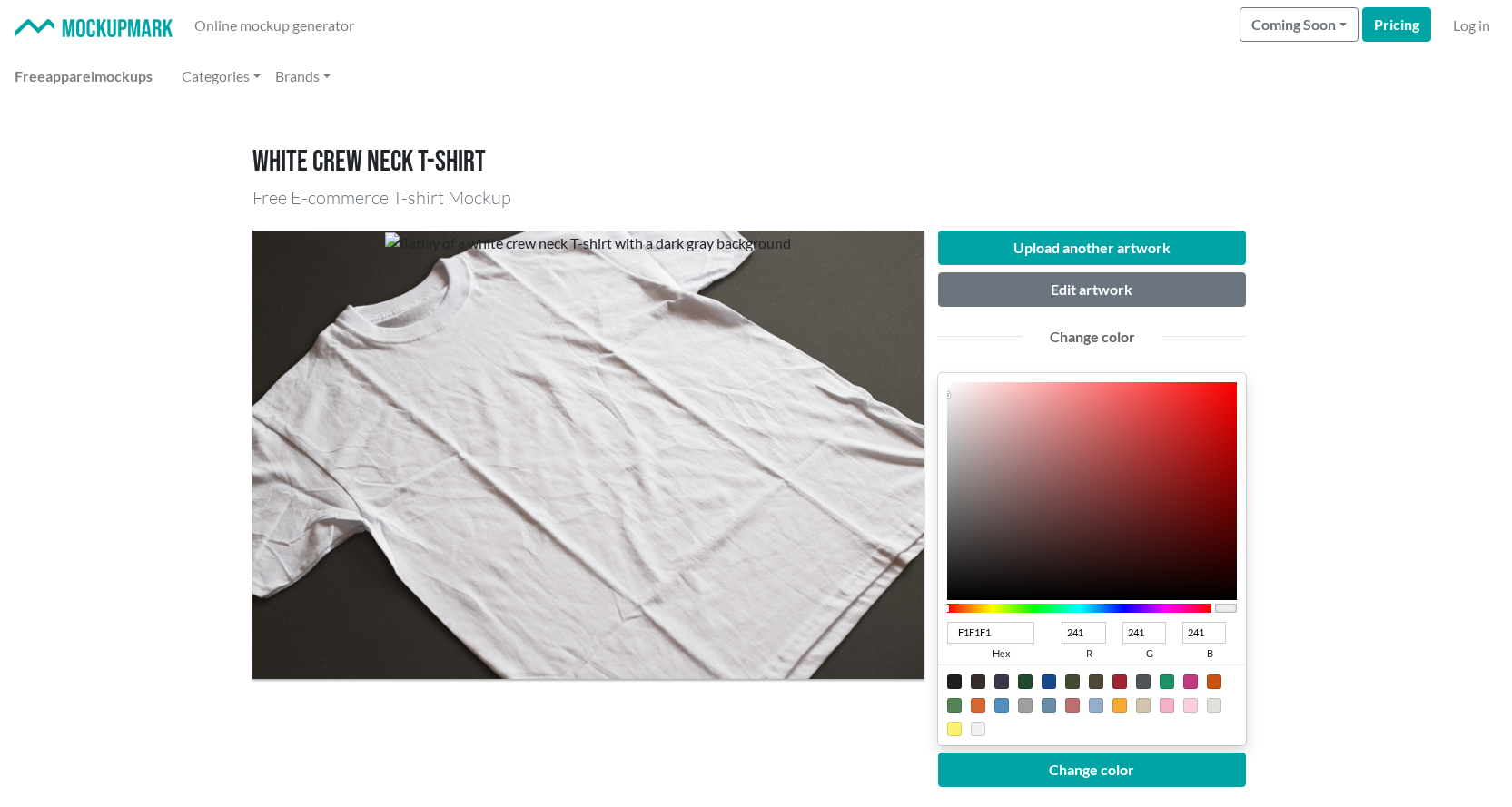
click at [958, 680] on div at bounding box center [954, 681] width 14 height 14
type input "1F1F1F"
type input "31"
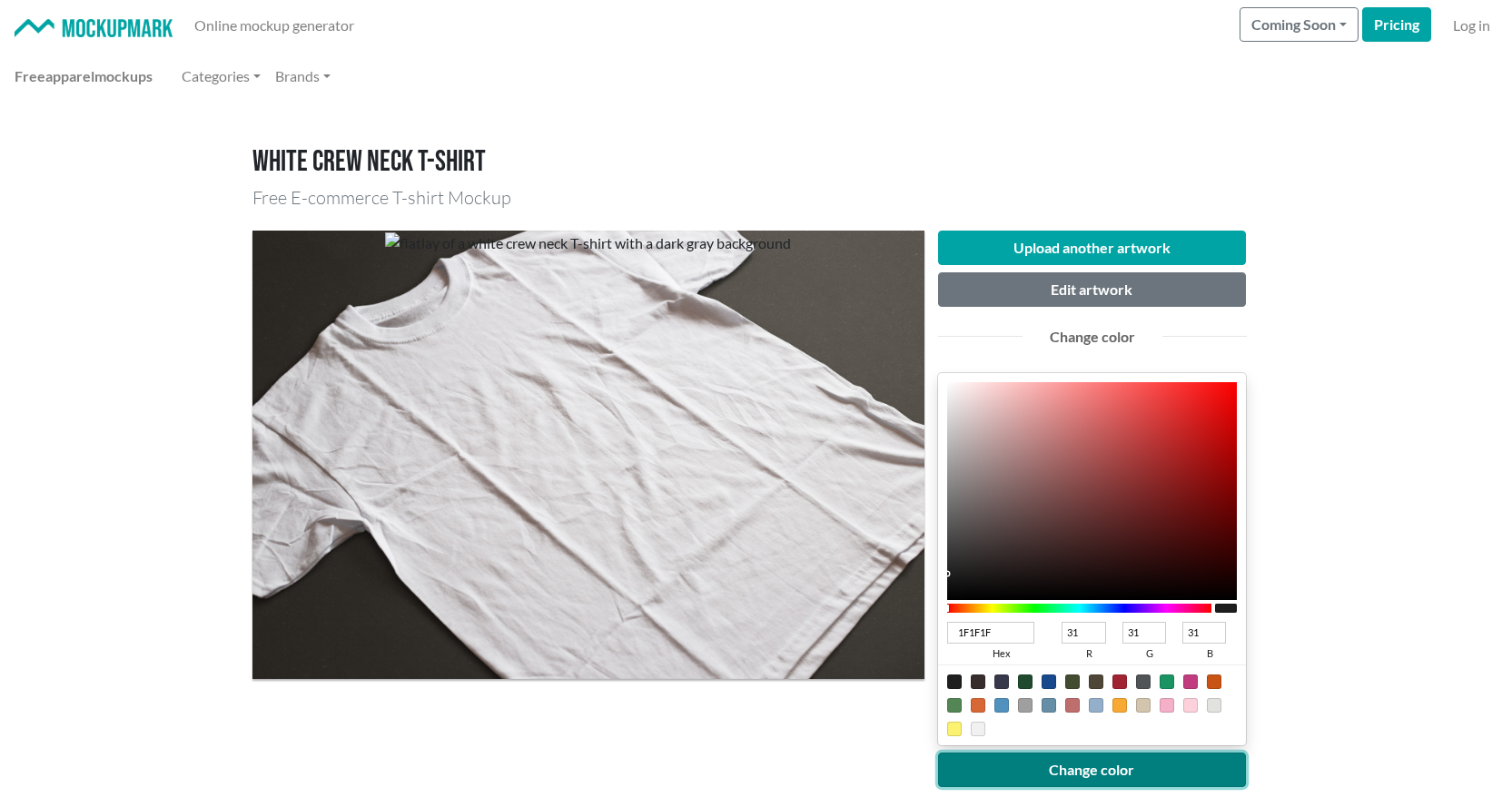
click at [1053, 773] on button "Change color" at bounding box center [1092, 770] width 308 height 35
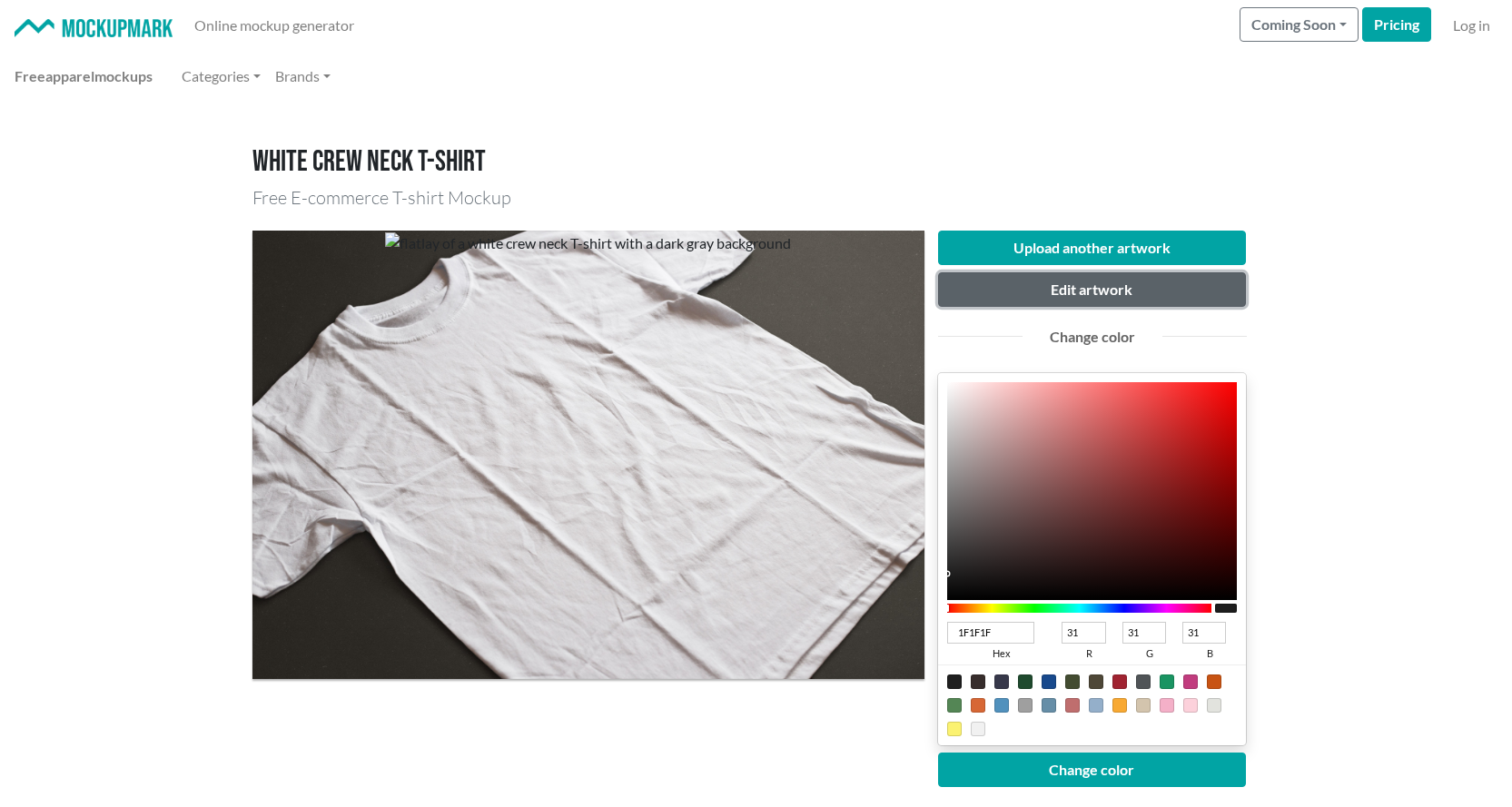
click at [1075, 291] on button "Edit artwork" at bounding box center [1092, 290] width 308 height 35
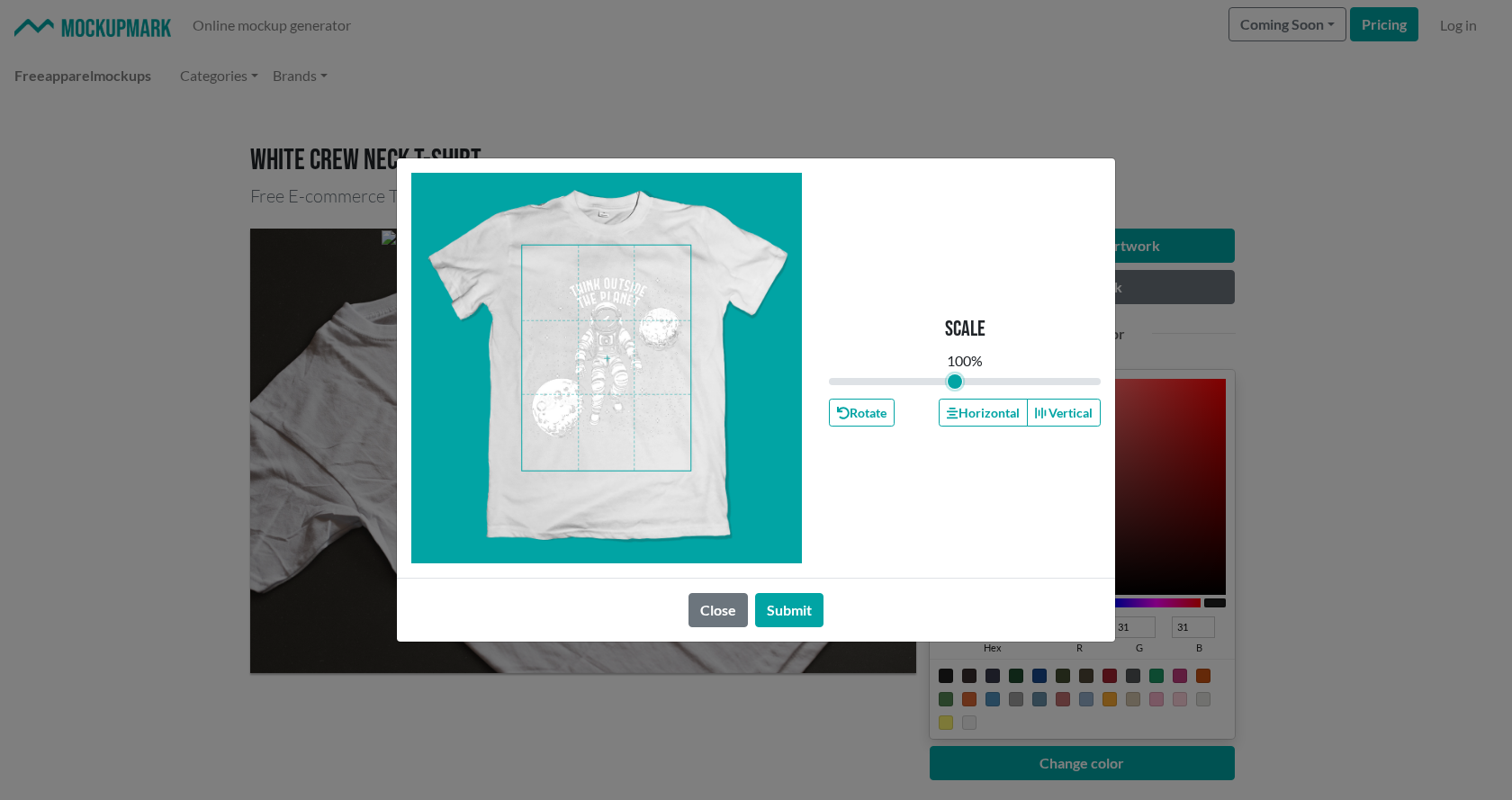
click at [955, 379] on input "range" at bounding box center [964, 381] width 272 height 20
type input "0.83"
click at [942, 380] on input "range" at bounding box center [964, 381] width 272 height 20
click at [980, 411] on button "Horizontal" at bounding box center [982, 412] width 88 height 28
click at [624, 336] on span at bounding box center [606, 358] width 169 height 225
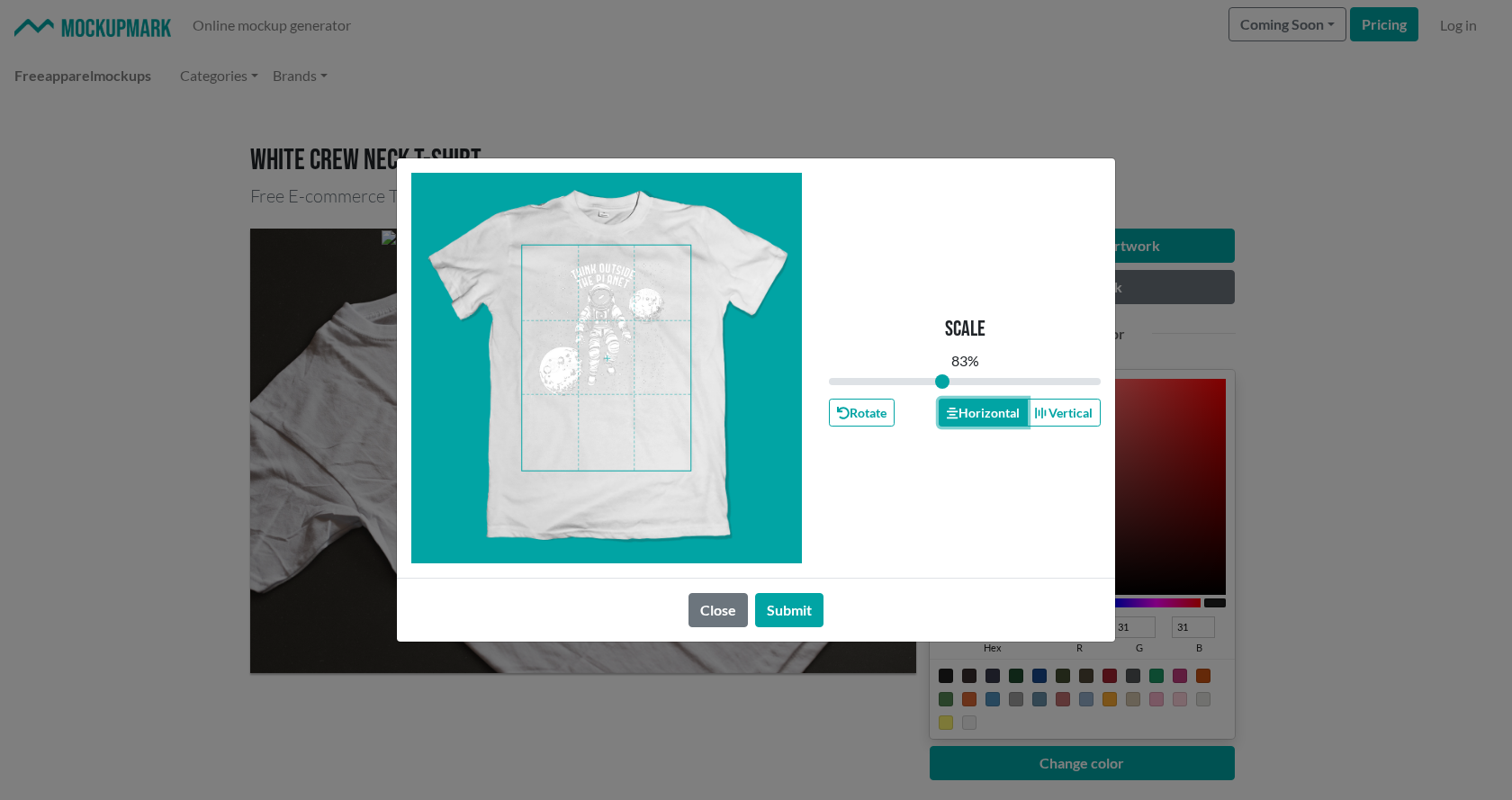
click at [987, 421] on button "Horizontal" at bounding box center [982, 412] width 88 height 28
click at [805, 603] on button "Submit" at bounding box center [788, 610] width 68 height 34
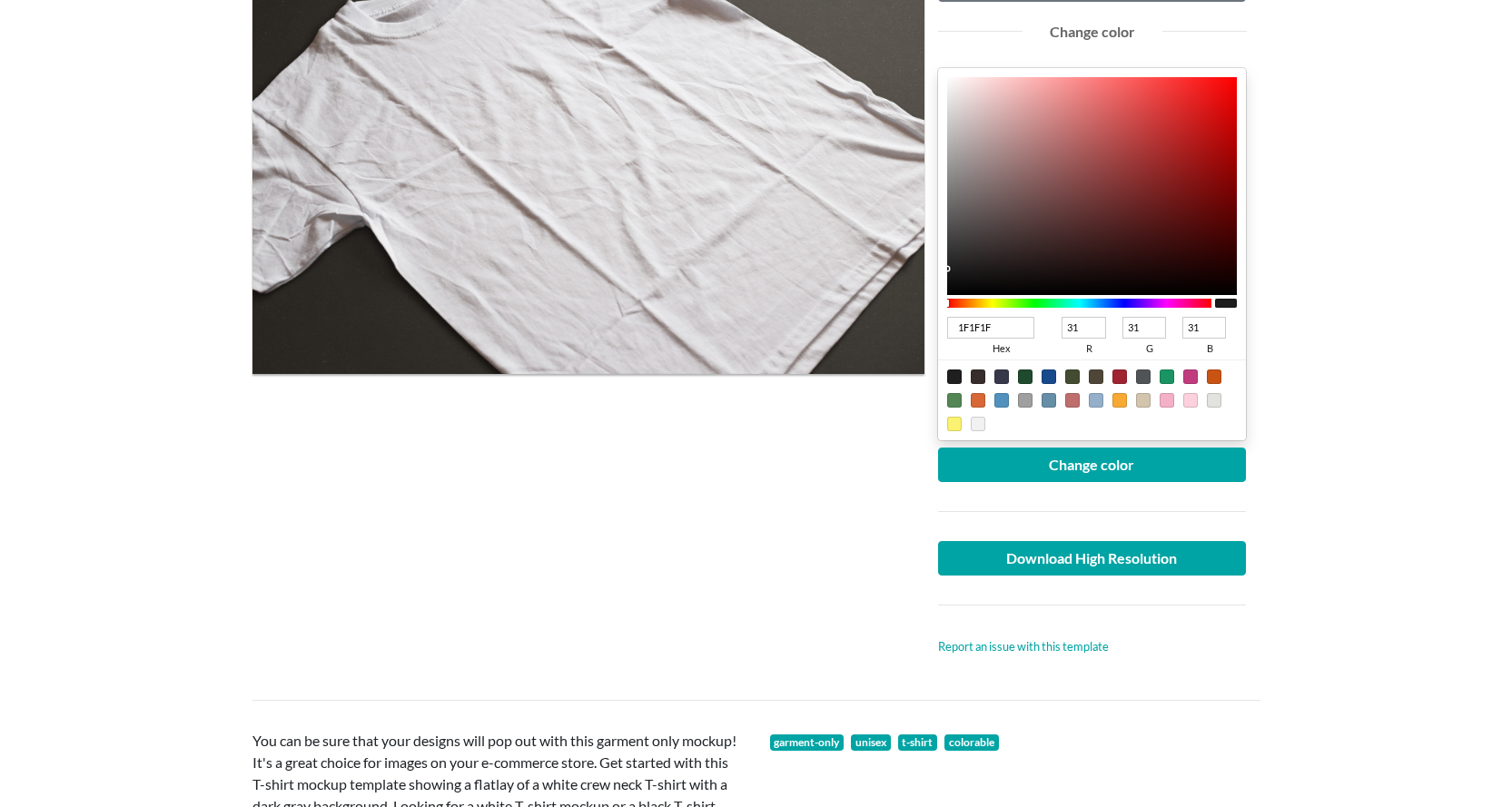
scroll to position [273, 0]
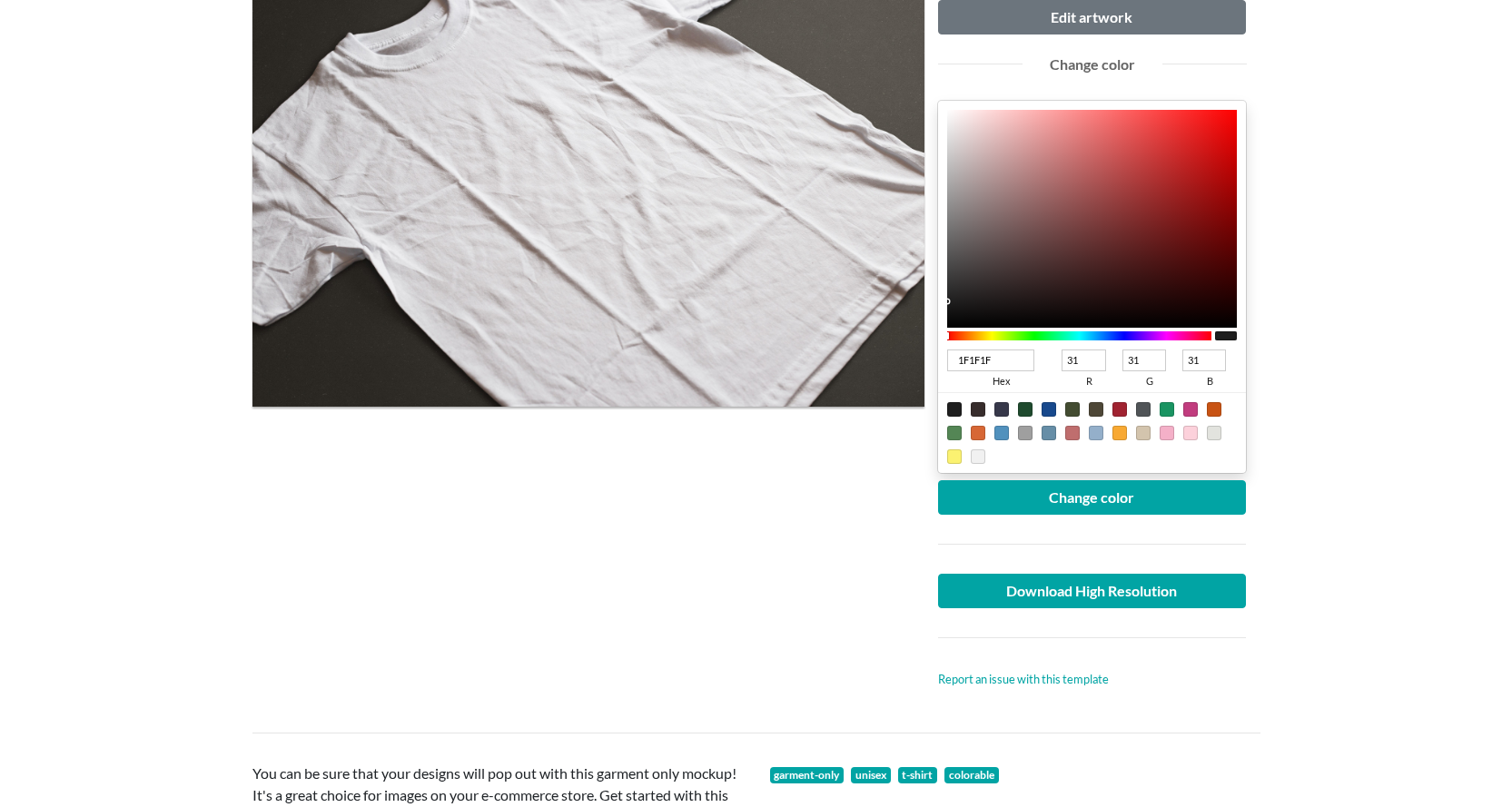
click at [1050, 411] on div at bounding box center [1048, 409] width 14 height 14
type input "18498C"
type input "24"
type input "73"
type input "140"
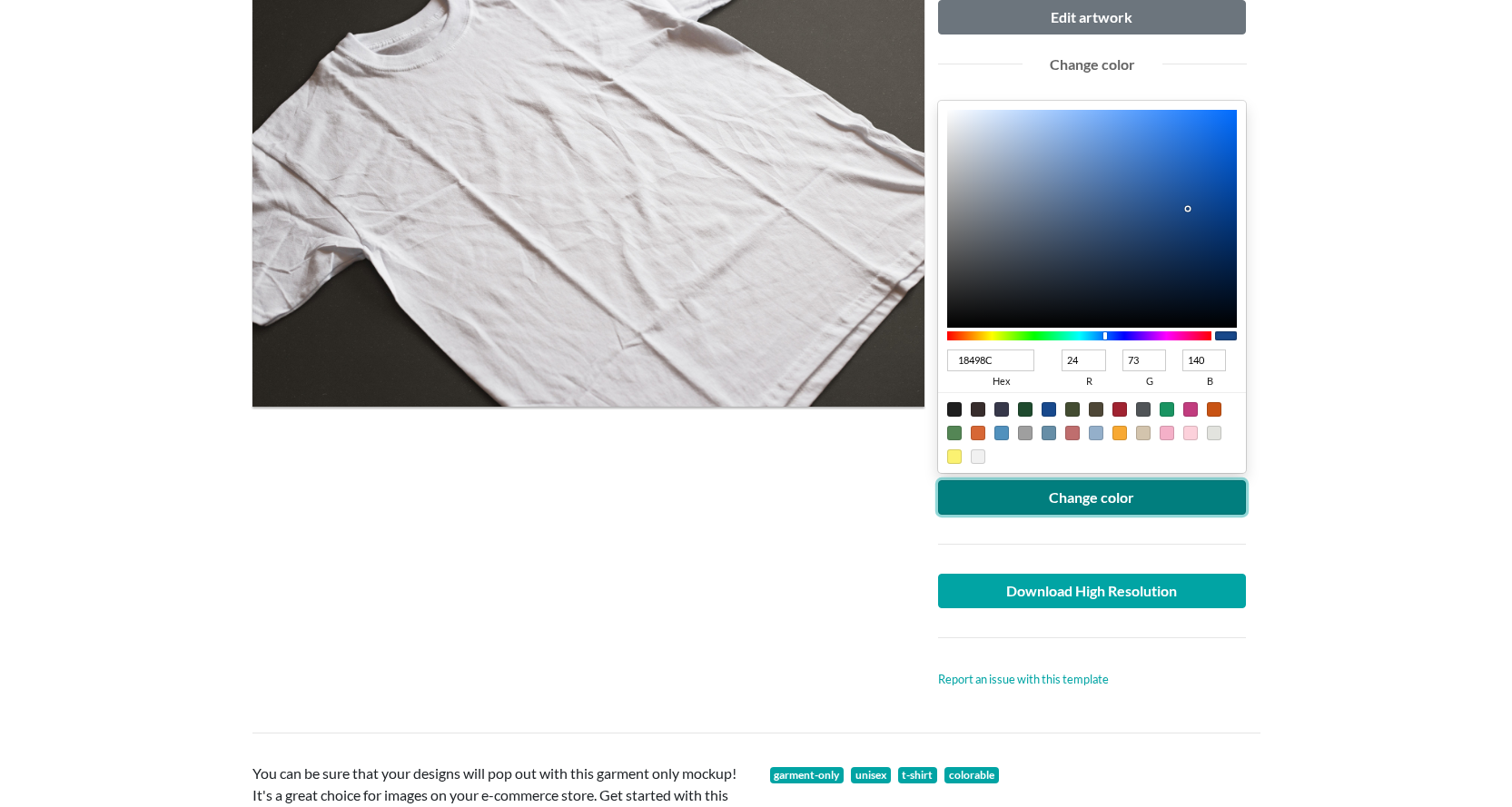
click at [1071, 504] on button "Change color" at bounding box center [1092, 498] width 308 height 35
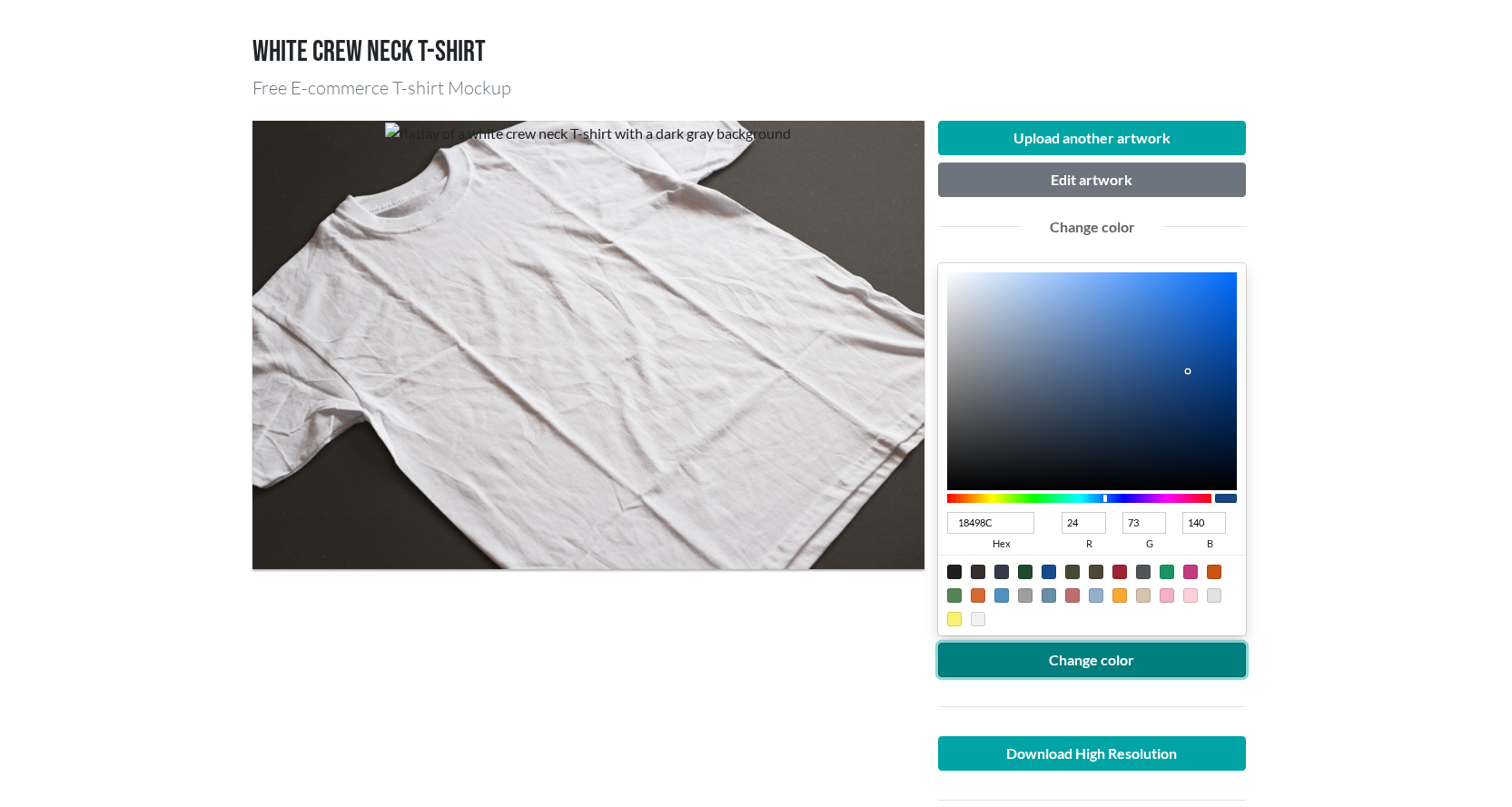
scroll to position [91, 0]
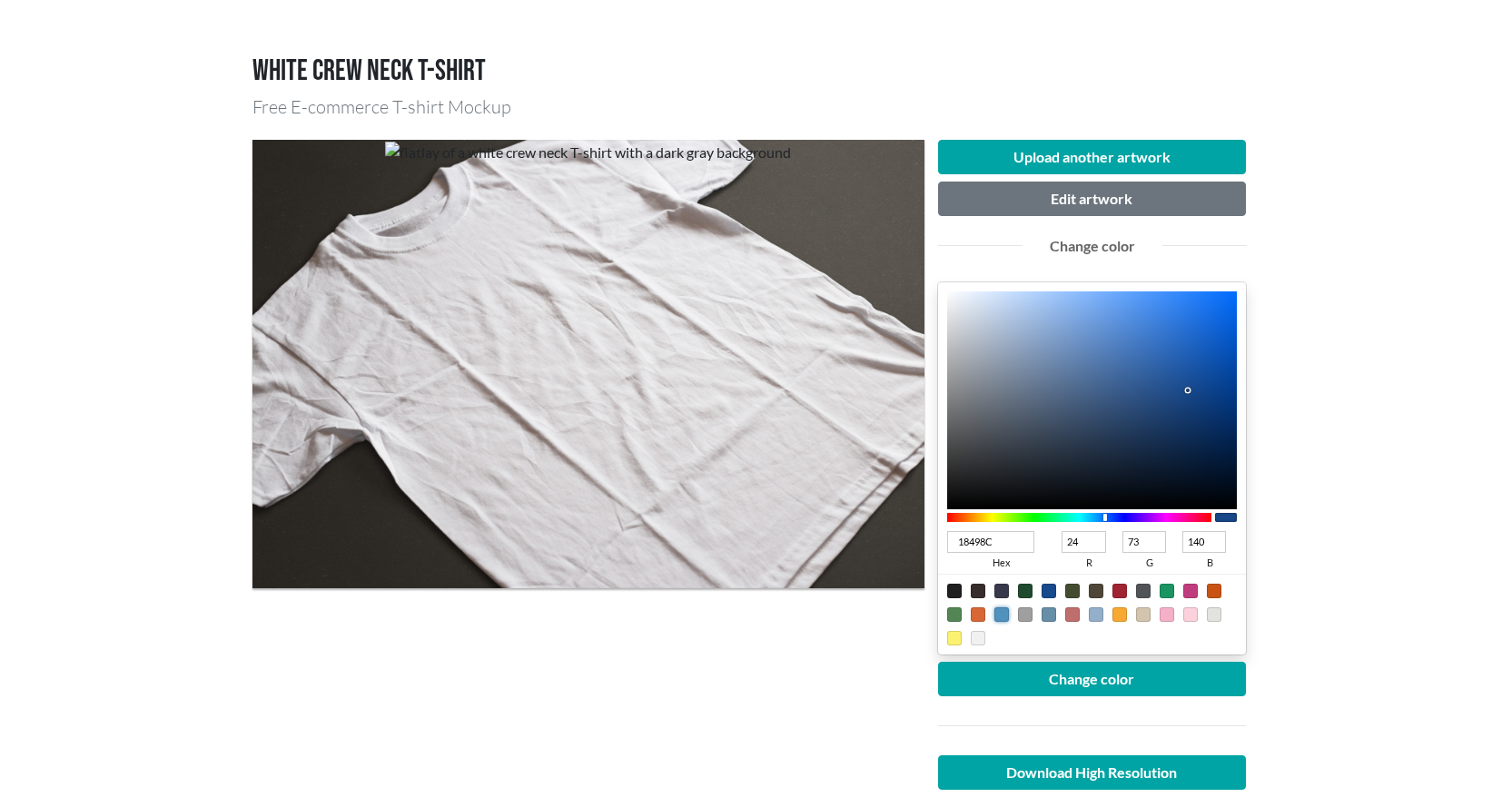
click at [1001, 614] on div at bounding box center [1001, 615] width 14 height 14
type input "5191BD"
type input "81"
type input "145"
type input "189"
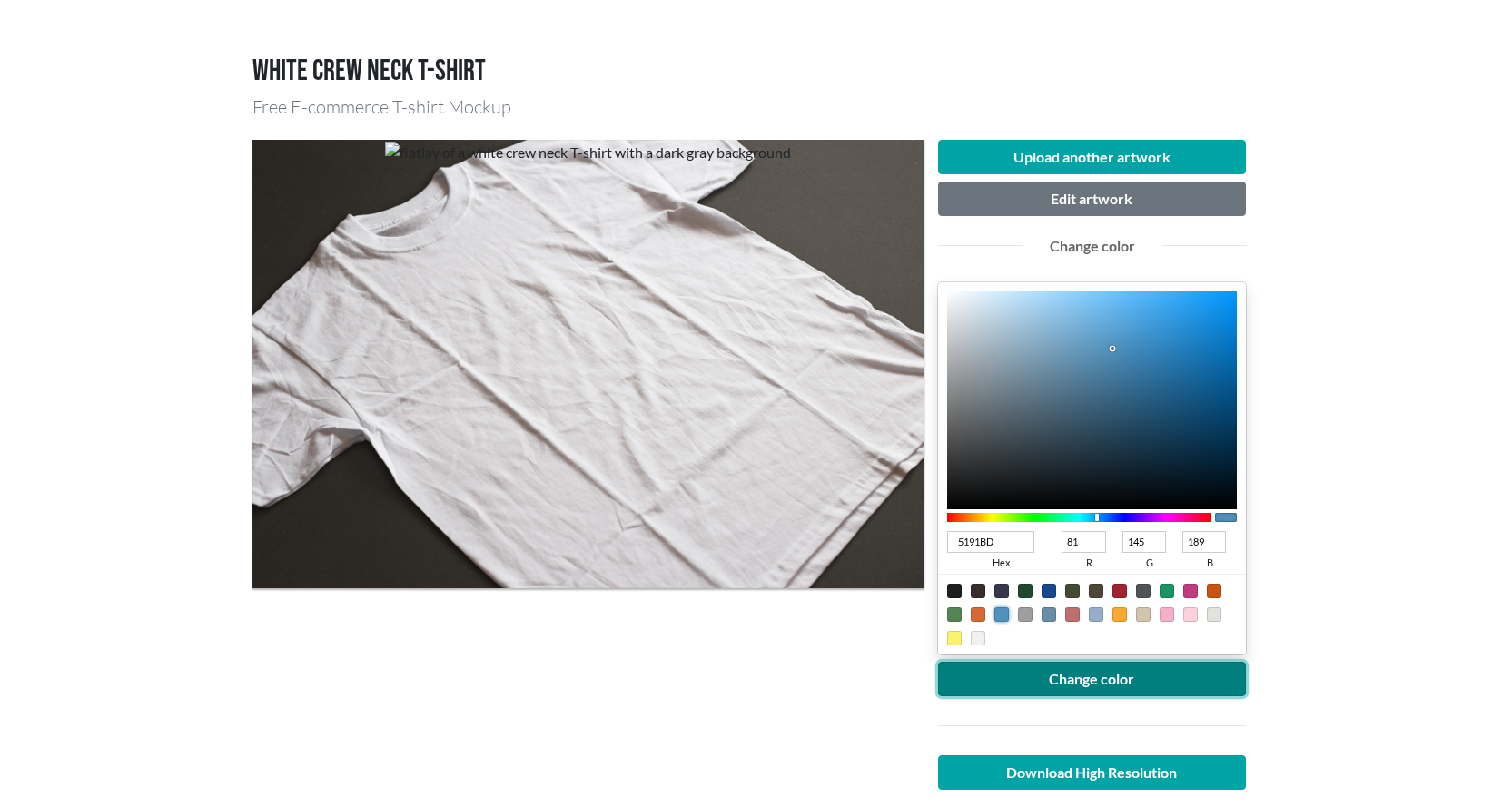
click at [1045, 677] on button "Change color" at bounding box center [1092, 679] width 308 height 35
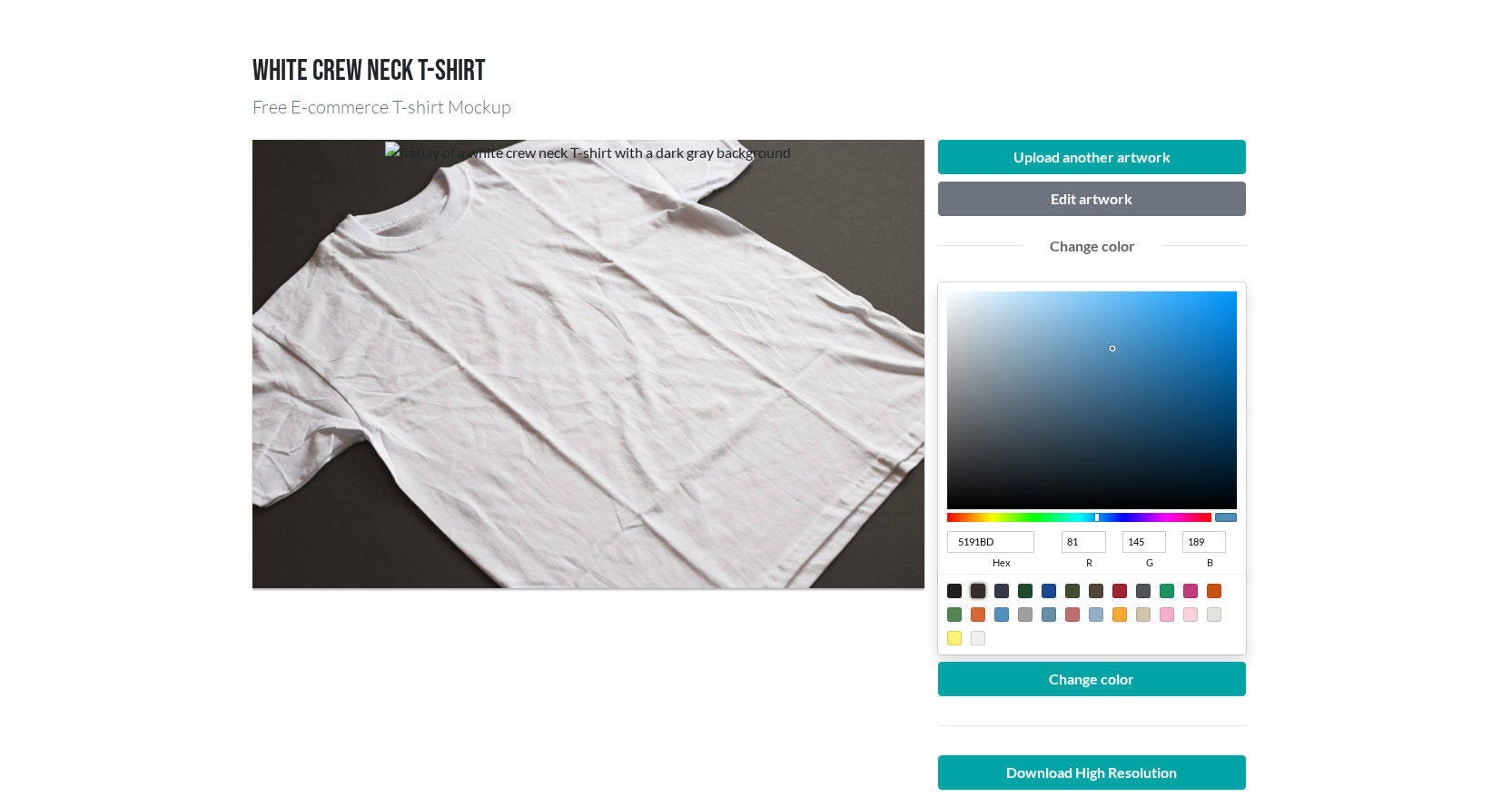
click at [980, 592] on div at bounding box center [977, 591] width 14 height 14
type input "372D2C"
type input "55"
type input "45"
type input "44"
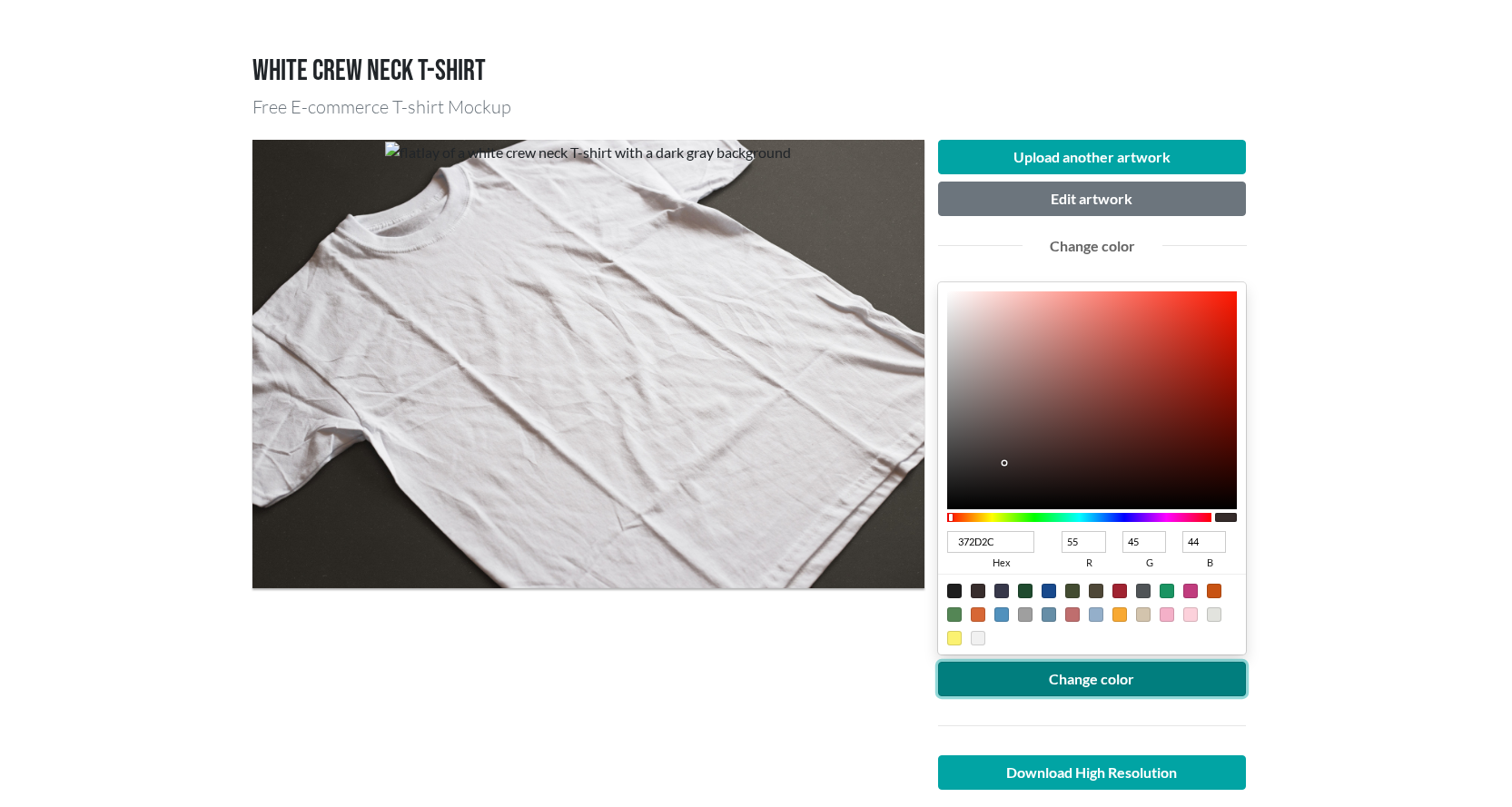
click at [1045, 676] on button "Change color" at bounding box center [1092, 679] width 308 height 35
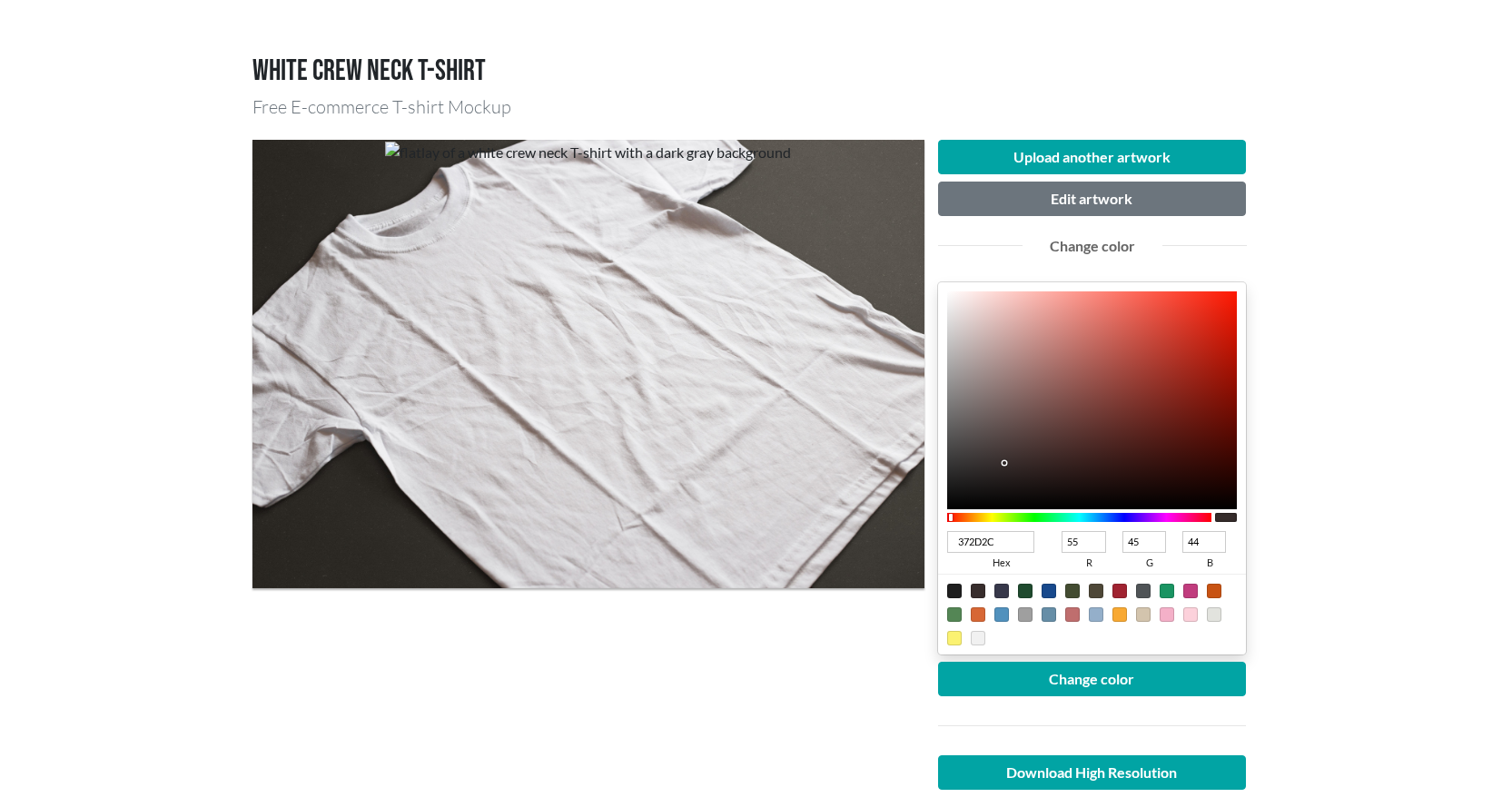
click at [952, 593] on div at bounding box center [954, 591] width 14 height 14
type input "1F1F1F"
type input "31"
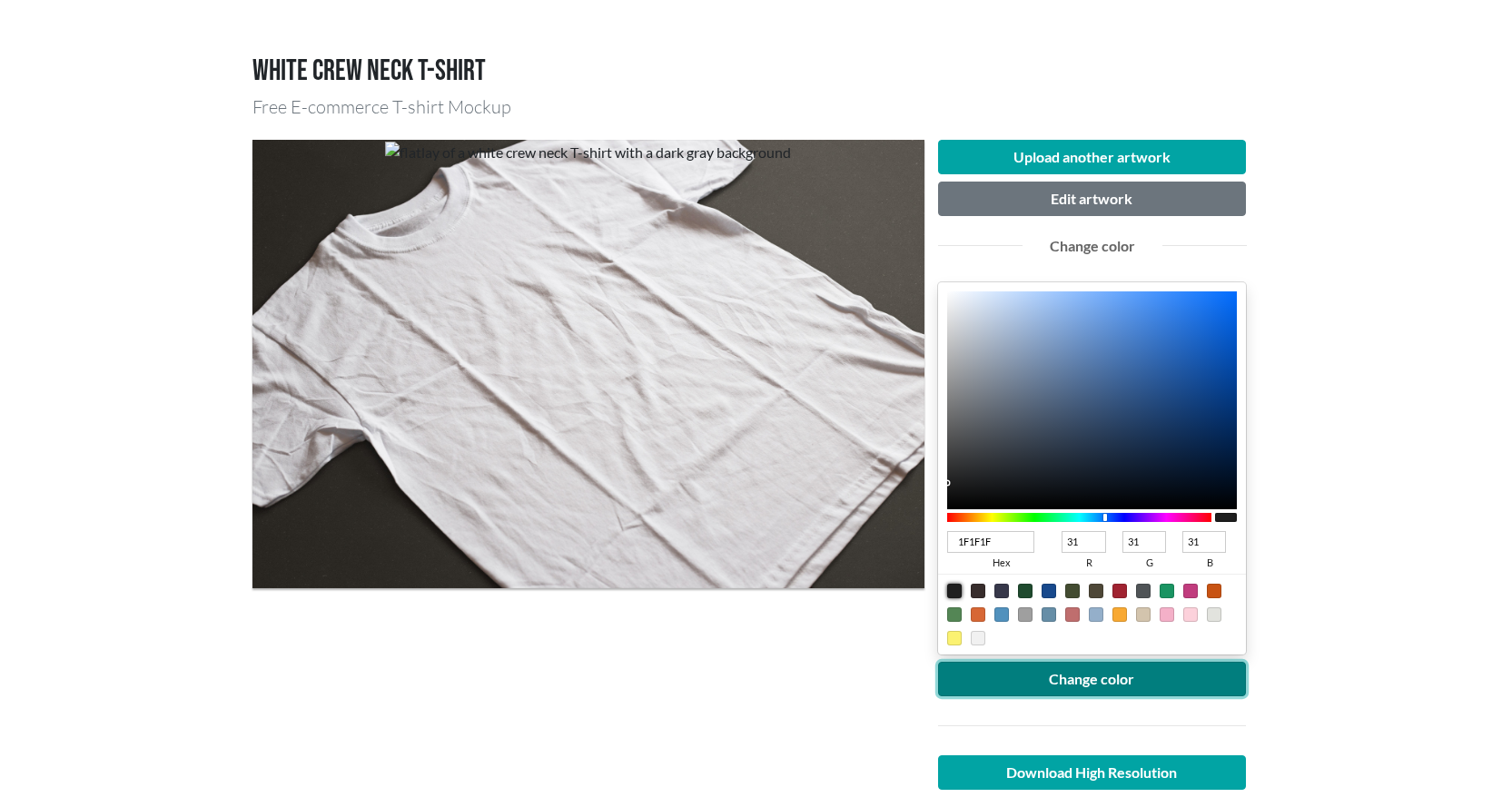
click at [1042, 678] on button "Change color" at bounding box center [1092, 679] width 308 height 35
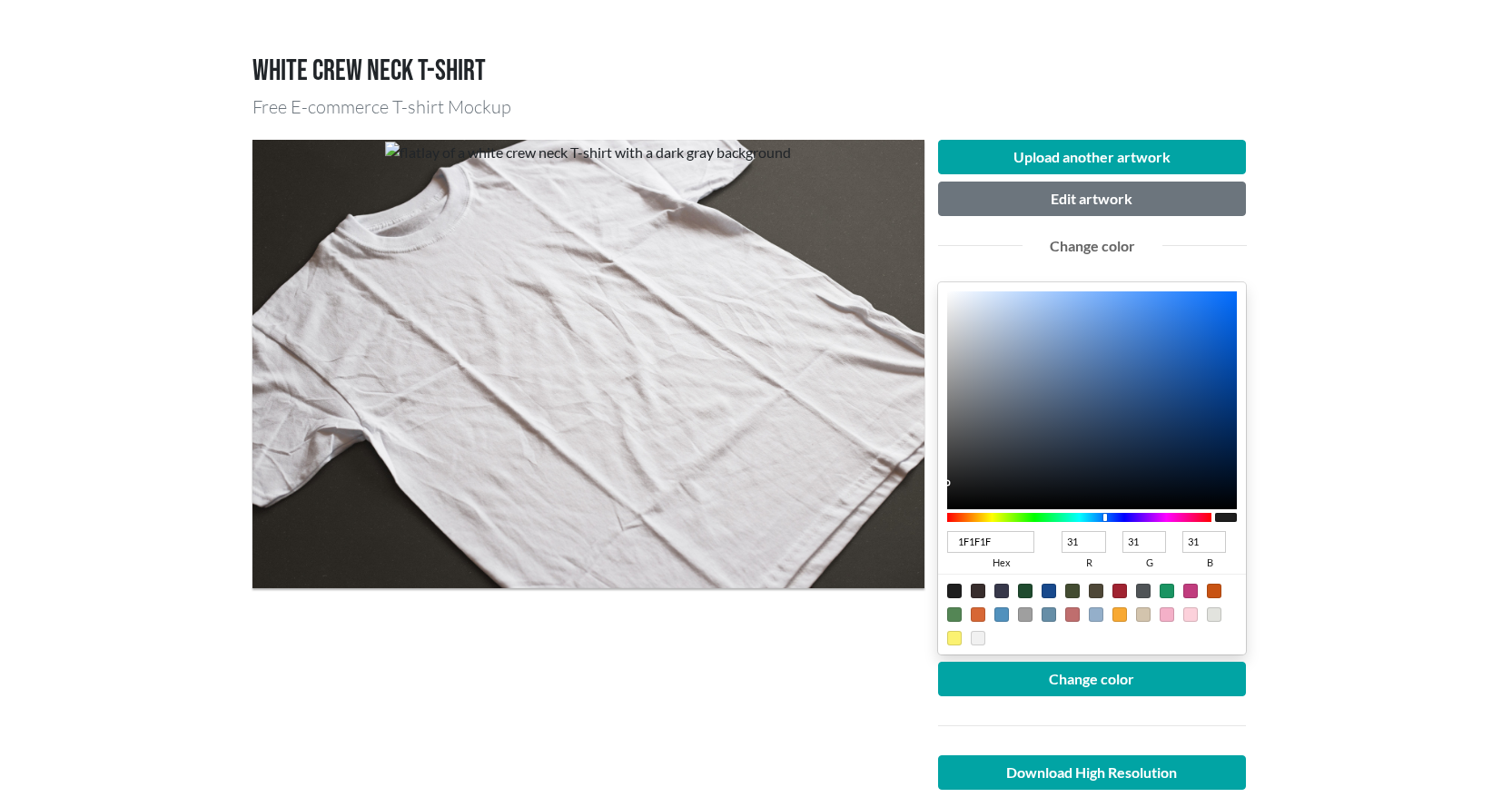
click at [1023, 586] on div at bounding box center [1024, 591] width 14 height 14
type input "1F4A2E"
type input "74"
type input "46"
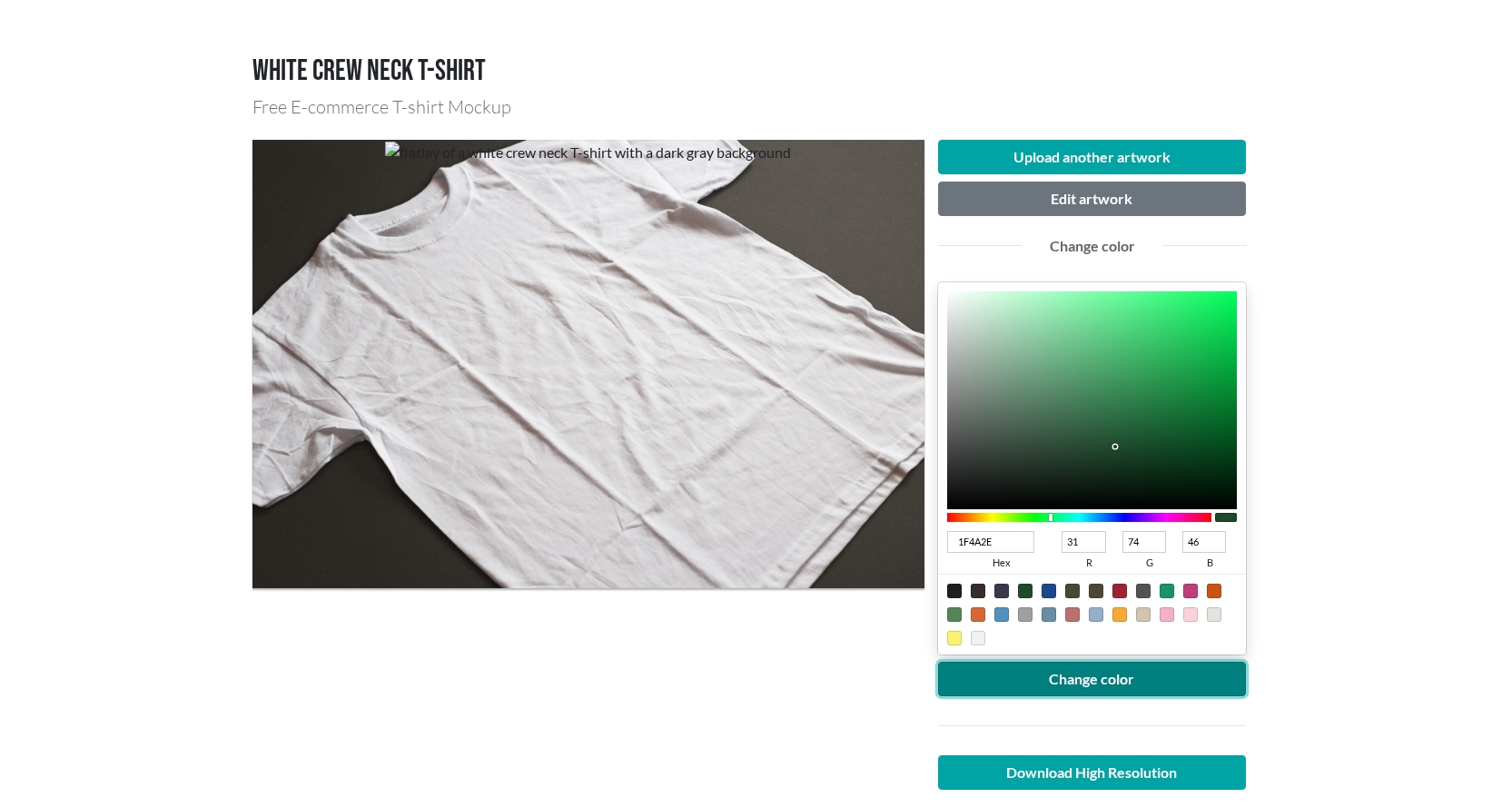
click at [1066, 670] on button "Change color" at bounding box center [1092, 679] width 308 height 35
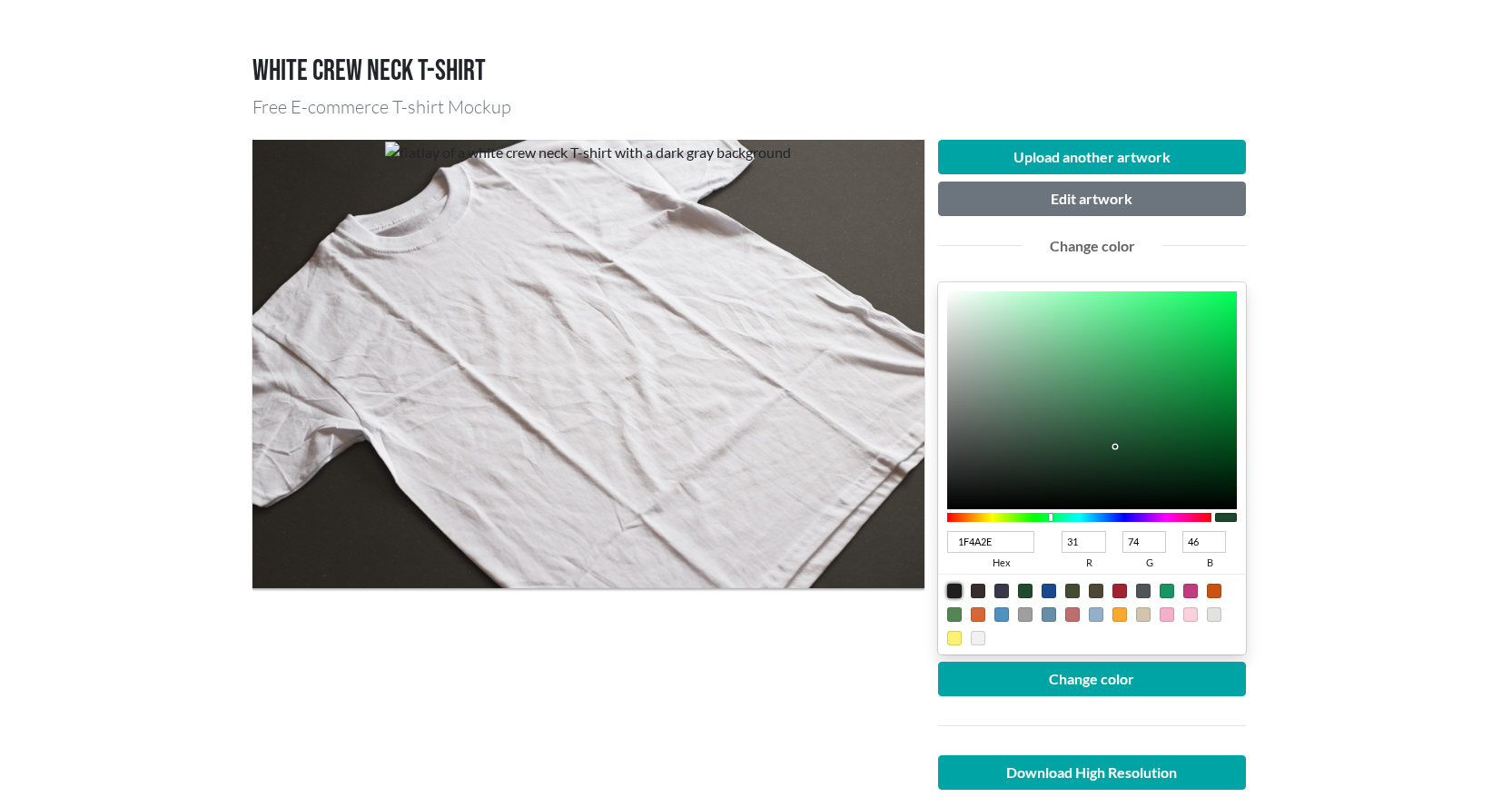
click at [956, 591] on div at bounding box center [954, 591] width 14 height 14
type input "1F1F1F"
type input "31"
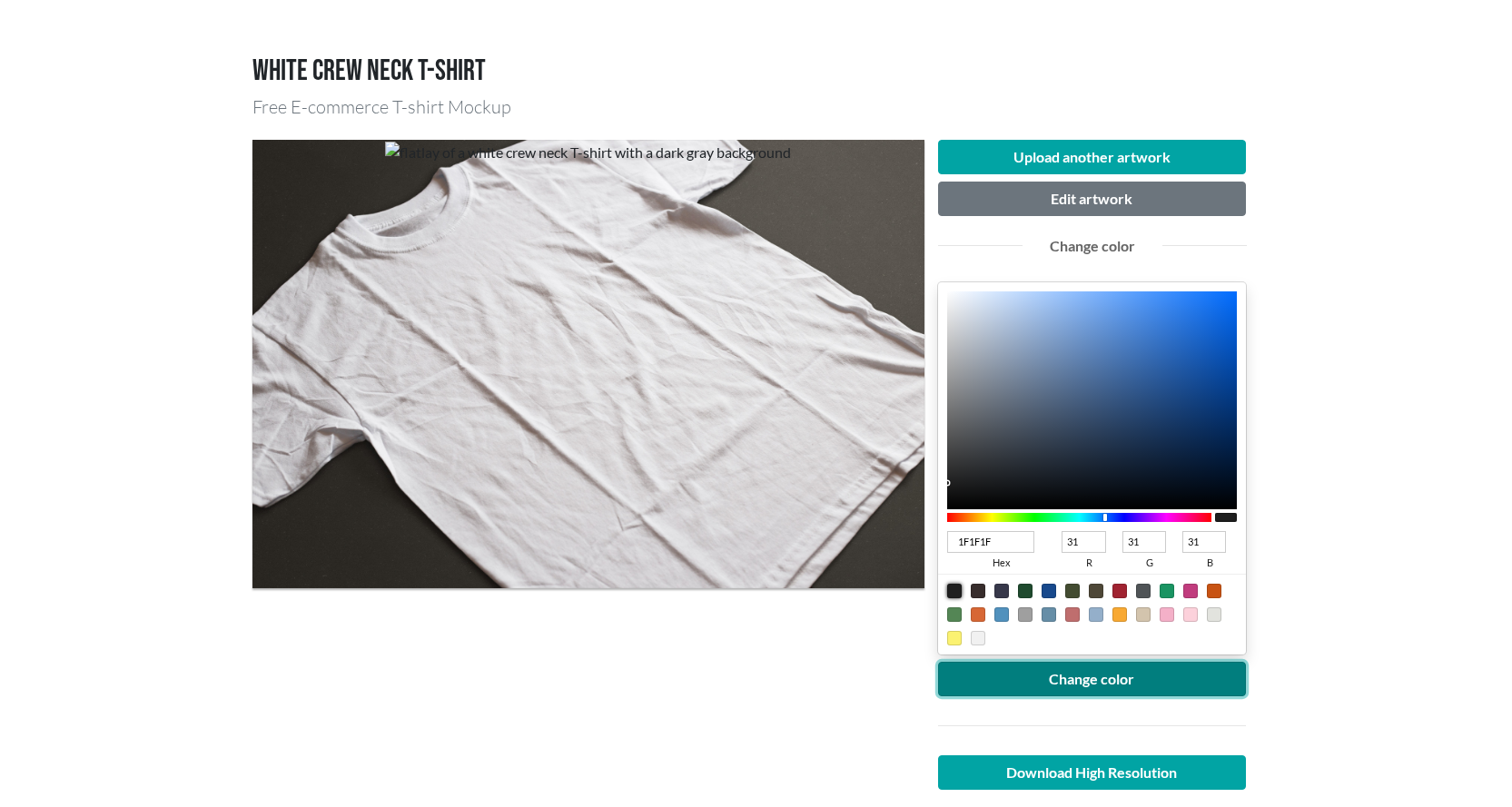
click at [1058, 677] on button "Change color" at bounding box center [1092, 679] width 308 height 35
click at [1061, 679] on button "Change color" at bounding box center [1092, 679] width 308 height 35
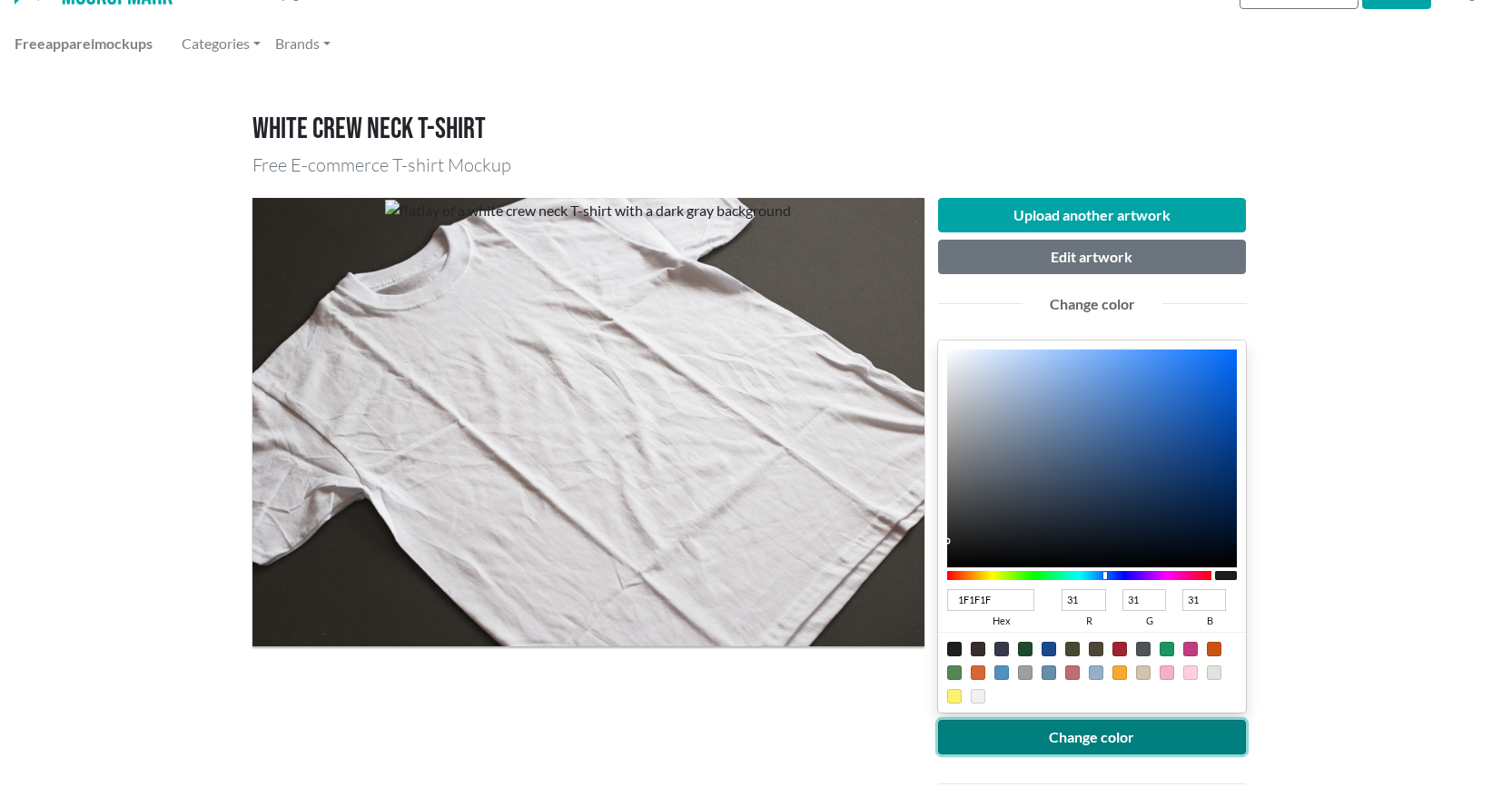
scroll to position [0, 0]
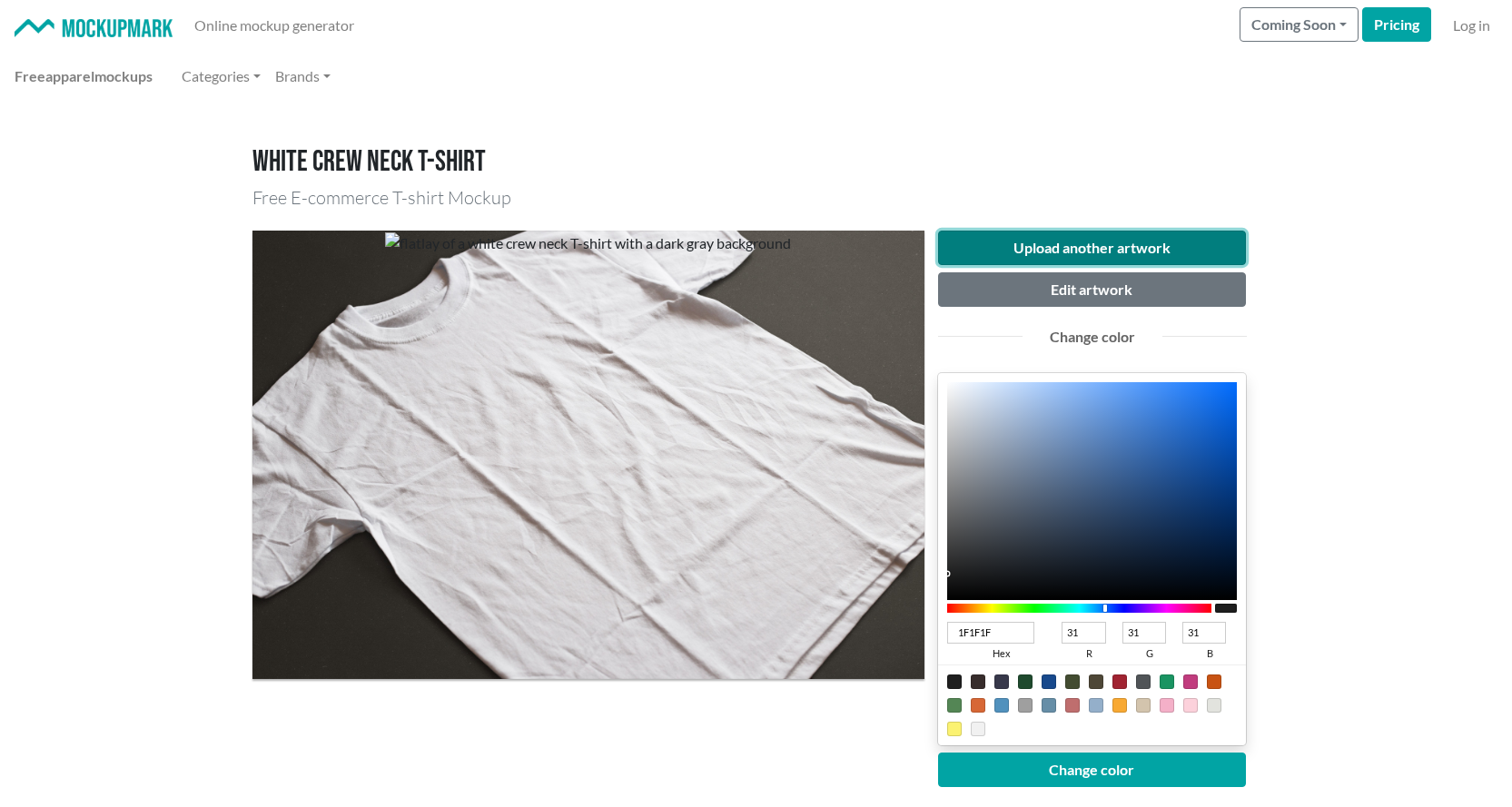
click at [1032, 252] on button "Upload another artwork" at bounding box center [1092, 248] width 308 height 35
click at [1130, 238] on button "Upload another artwork" at bounding box center [1092, 248] width 308 height 35
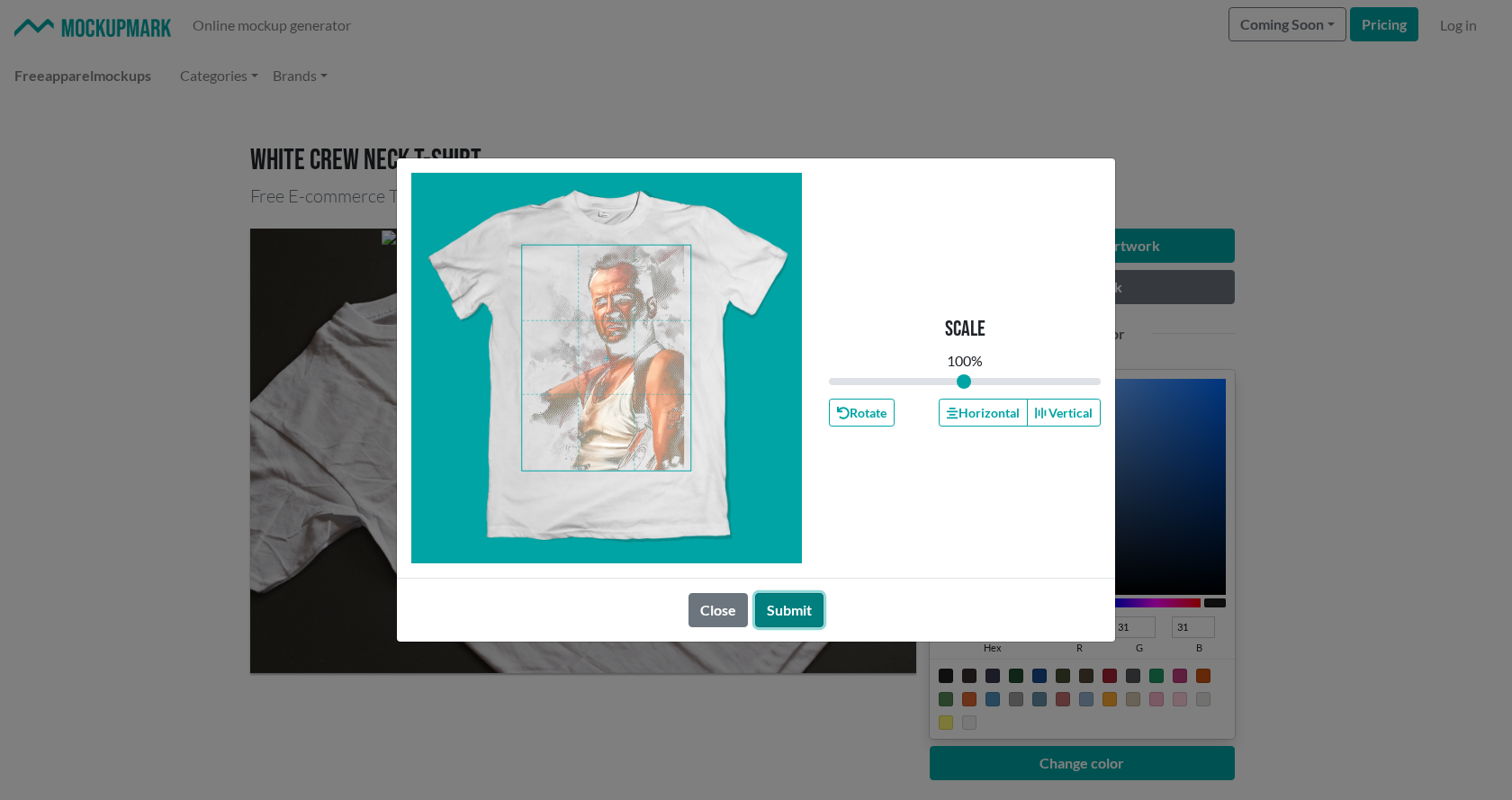
click at [801, 607] on button "Submit" at bounding box center [788, 610] width 68 height 34
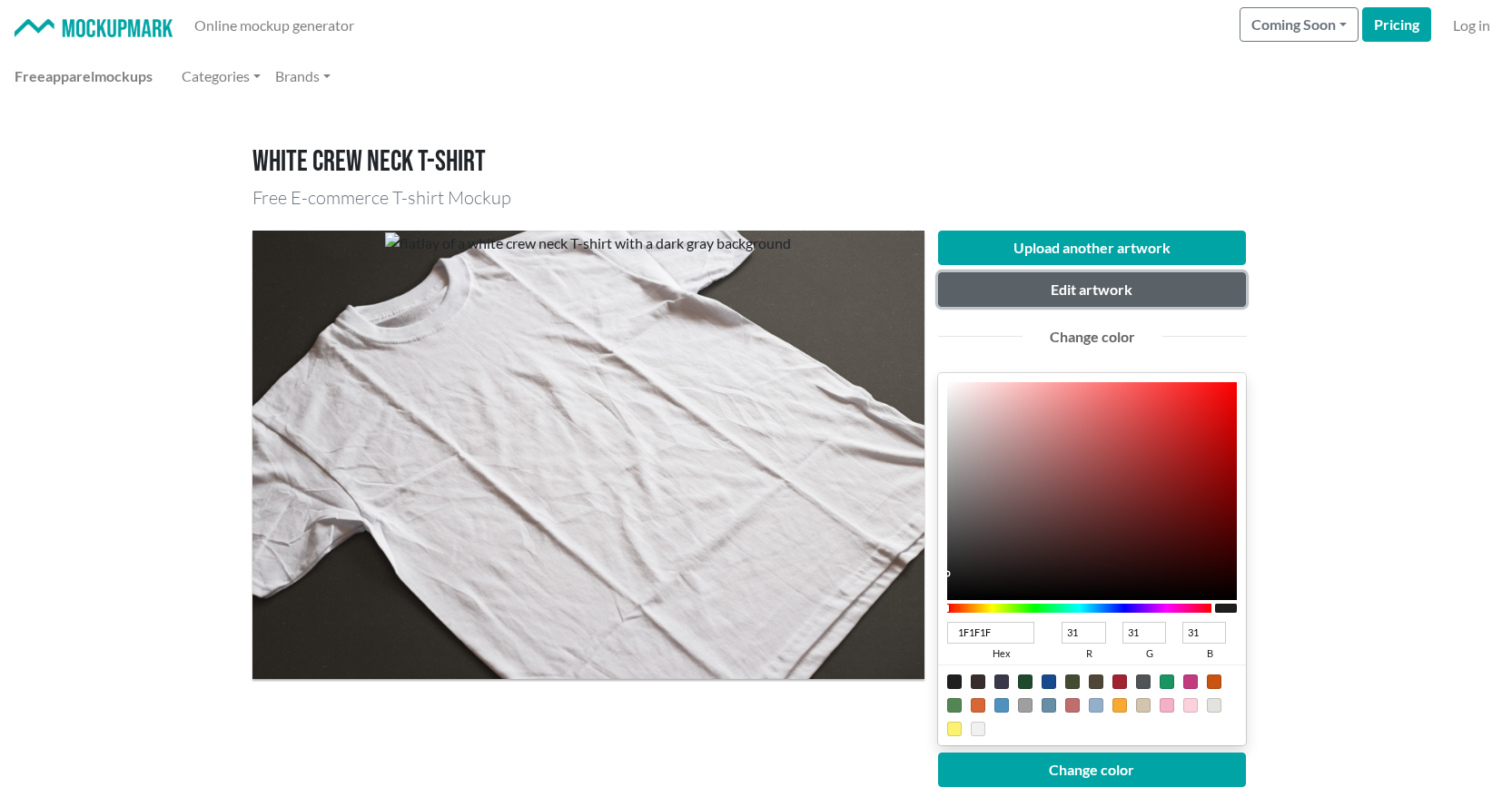
click at [1098, 292] on button "Edit artwork" at bounding box center [1092, 290] width 308 height 35
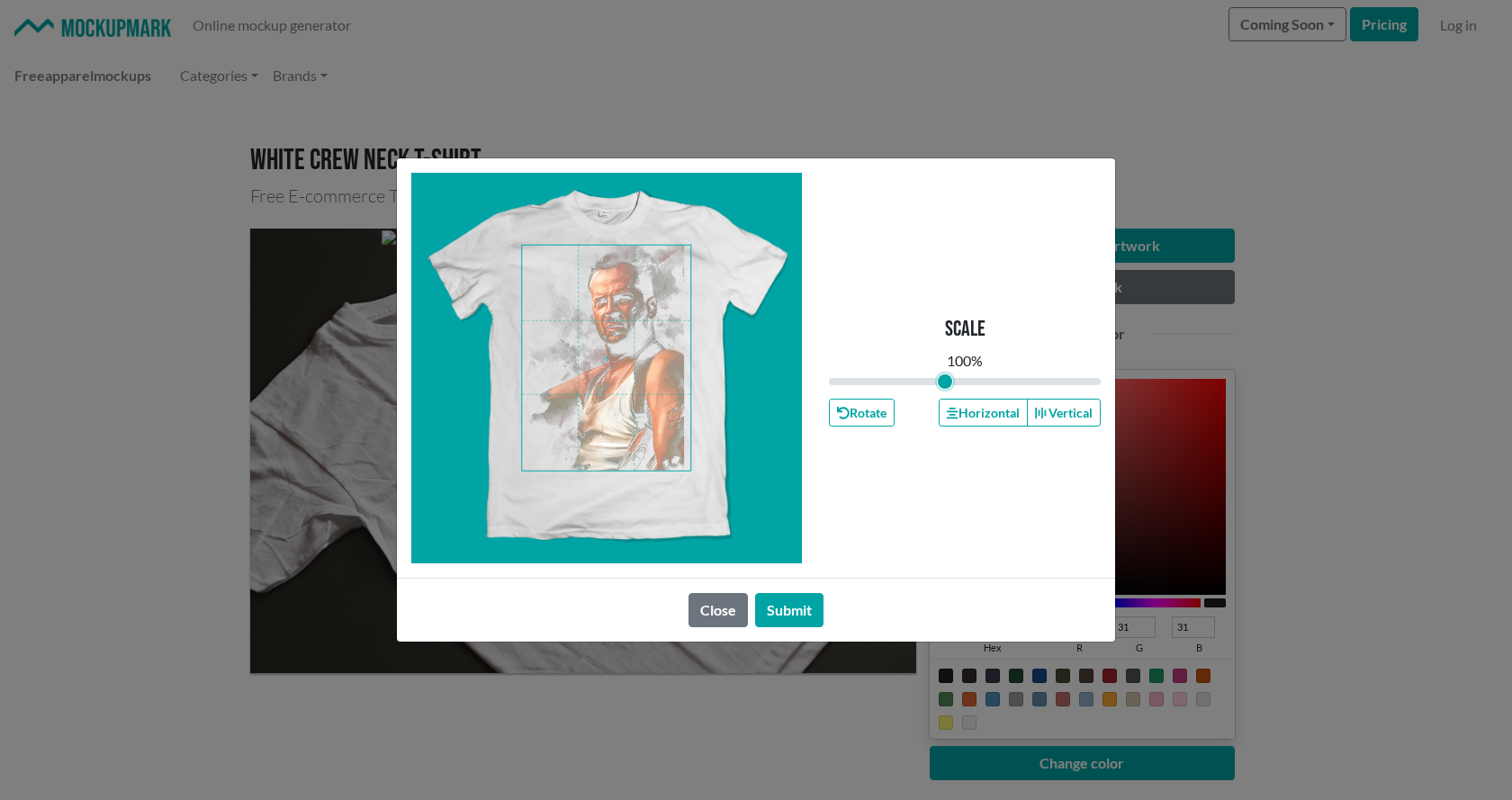
type input "0.85"
click at [945, 381] on input "range" at bounding box center [964, 381] width 272 height 20
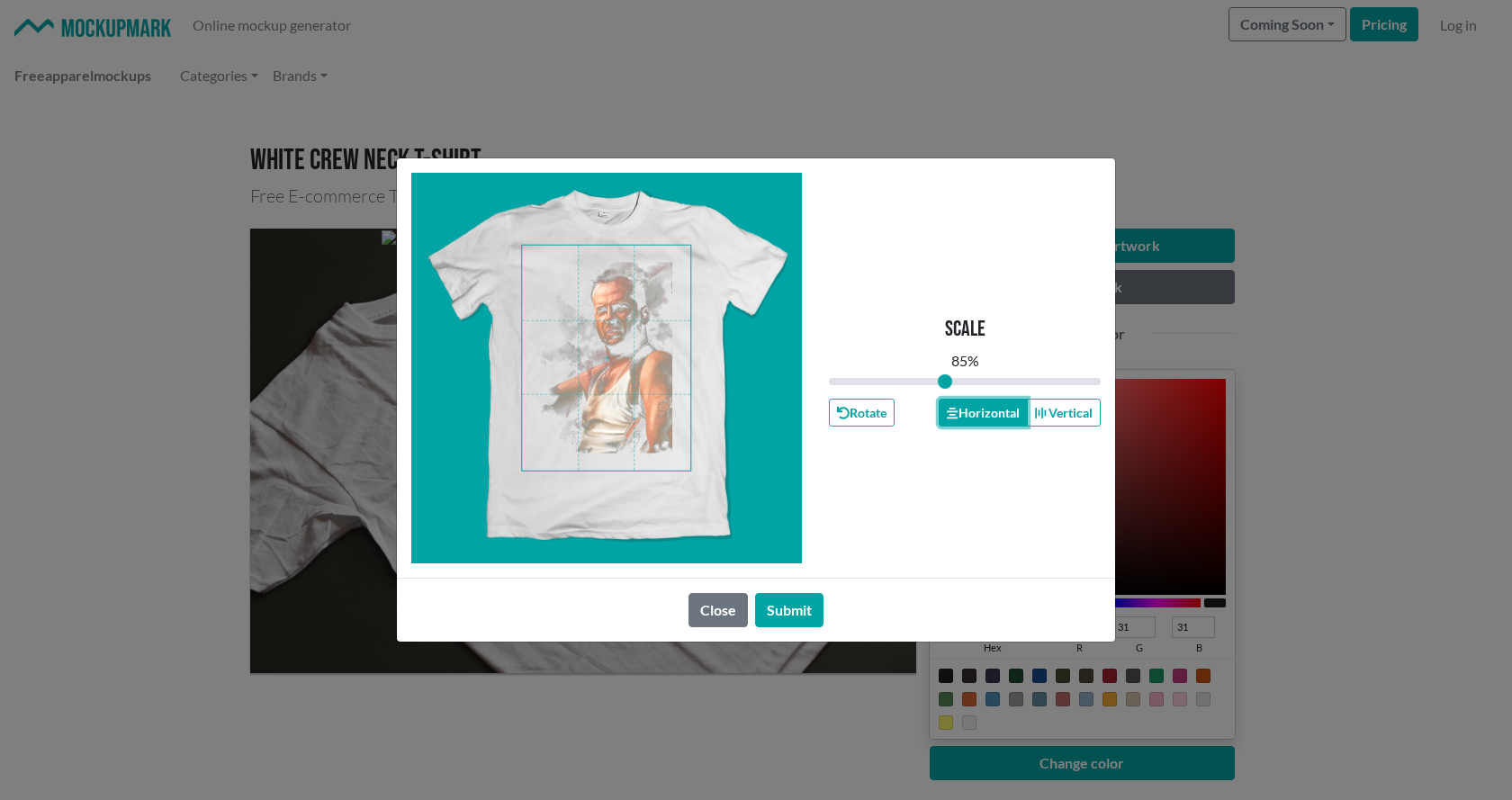
click at [956, 410] on icon "button" at bounding box center [952, 413] width 11 height 12
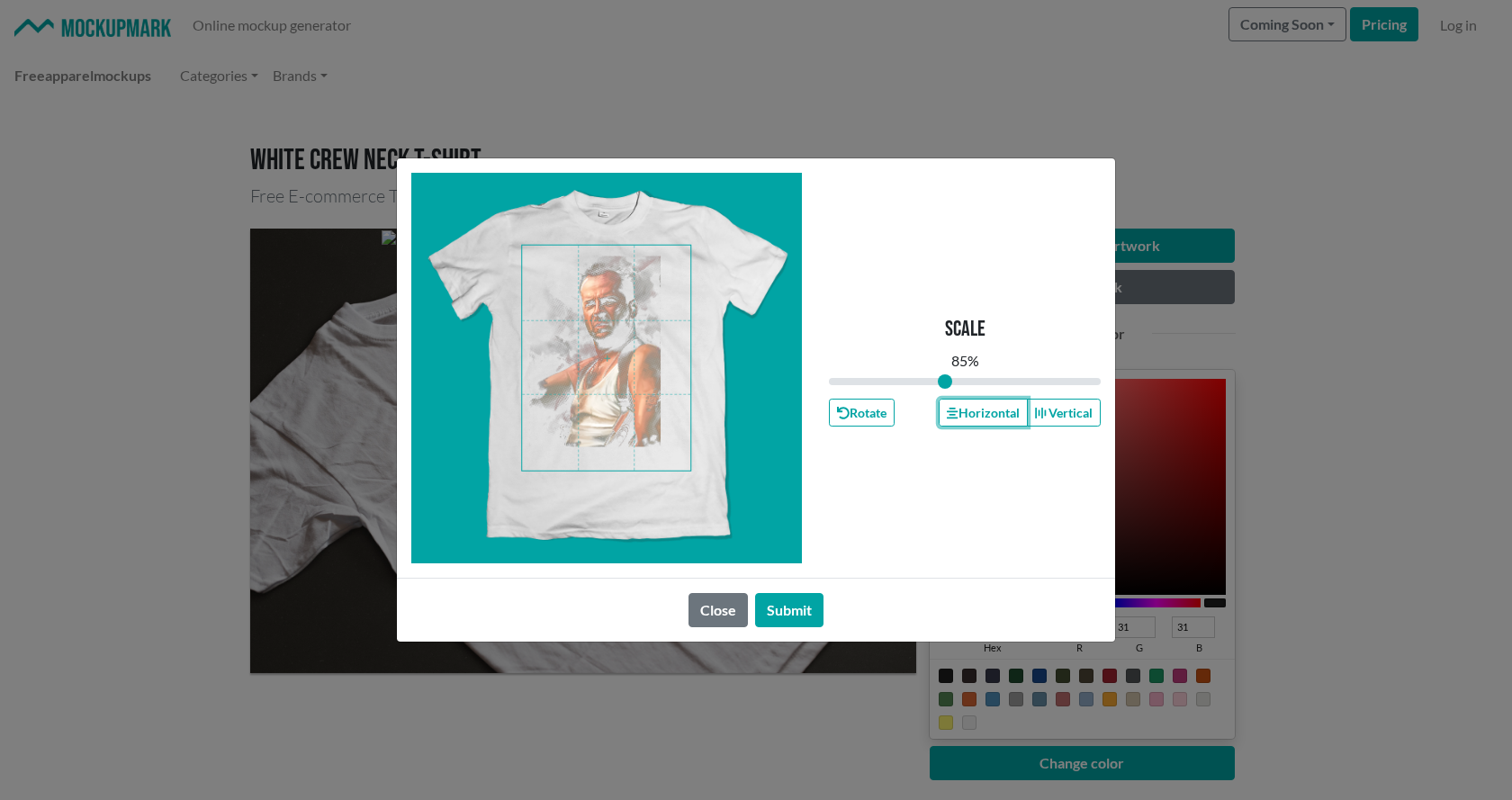
click at [646, 390] on span at bounding box center [606, 358] width 169 height 225
click at [992, 414] on button "Horizontal" at bounding box center [982, 412] width 88 height 28
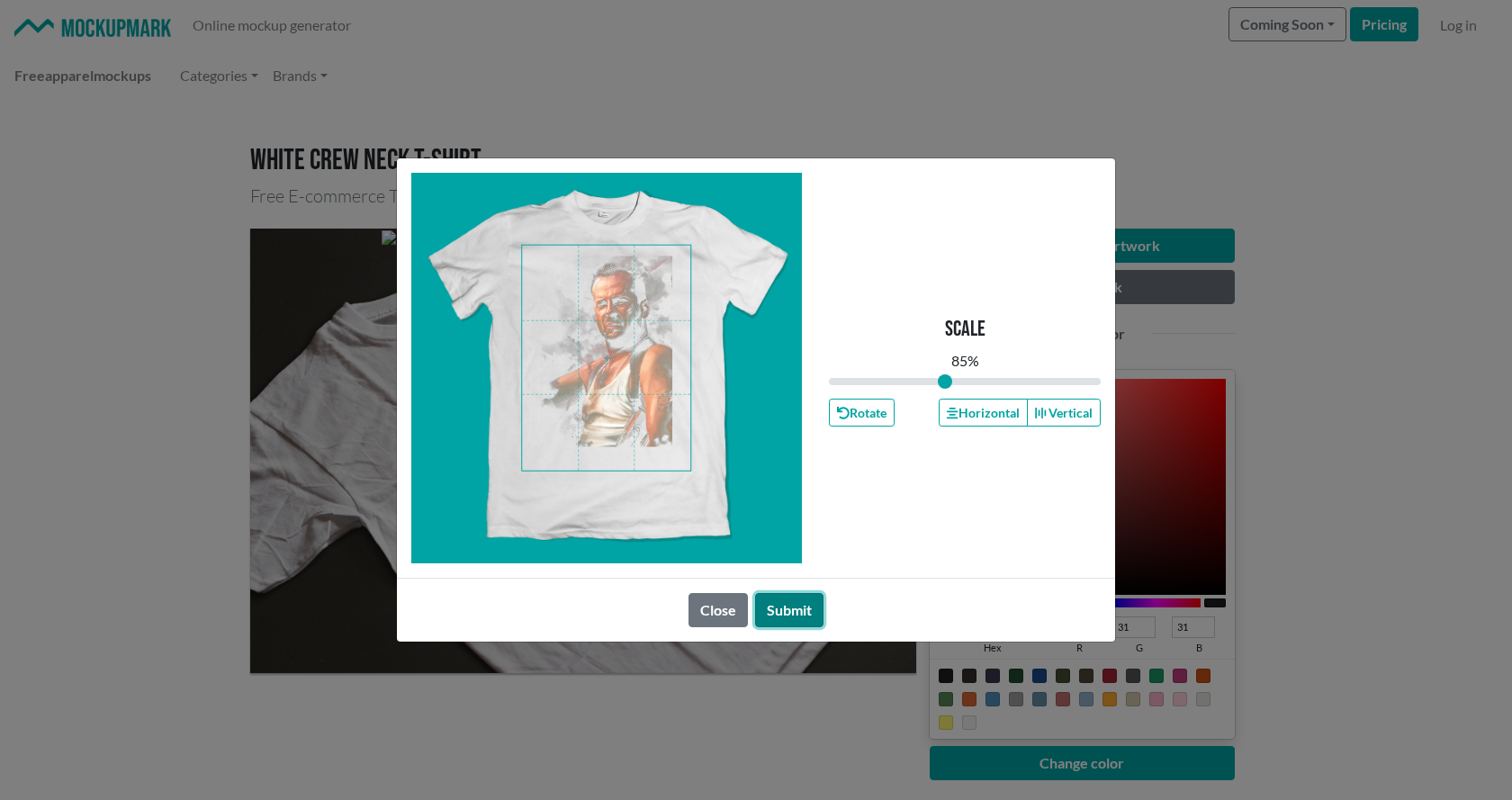
click at [803, 602] on button "Submit" at bounding box center [788, 610] width 68 height 34
